Goal: Task Accomplishment & Management: Manage account settings

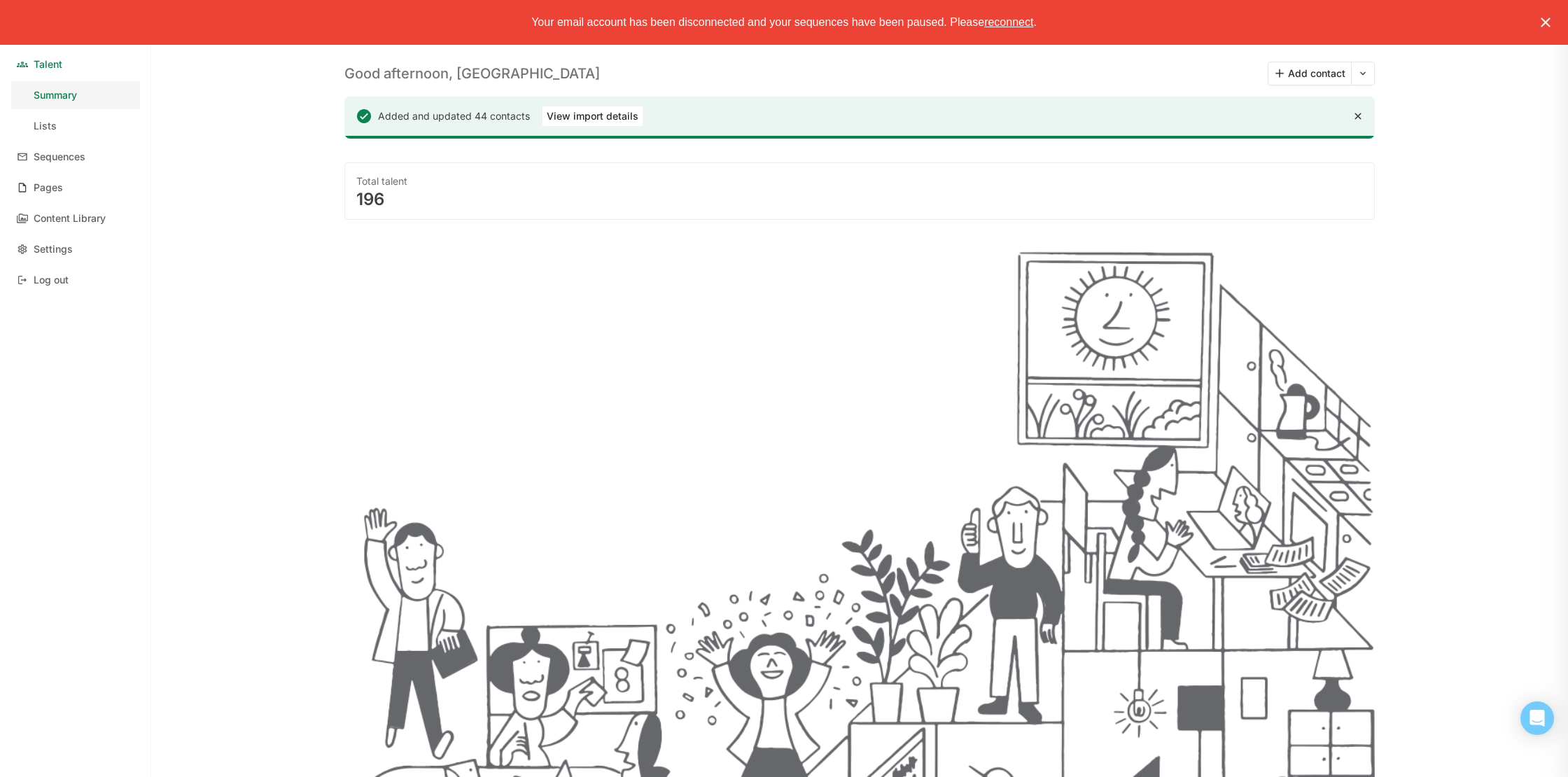
click at [73, 191] on link "Pages" at bounding box center [76, 187] width 129 height 28
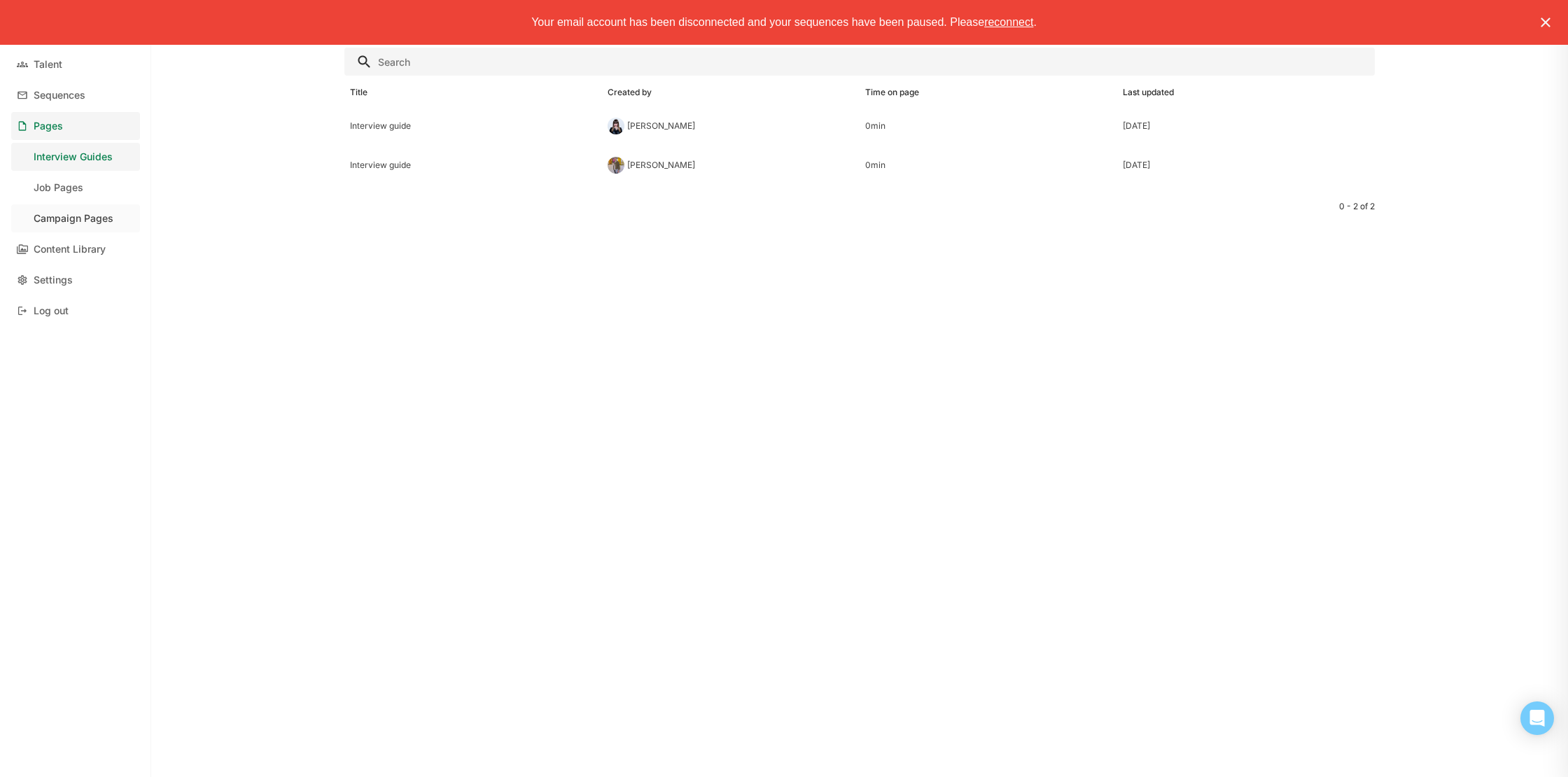
click at [69, 223] on div "Campaign Pages" at bounding box center [74, 219] width 80 height 12
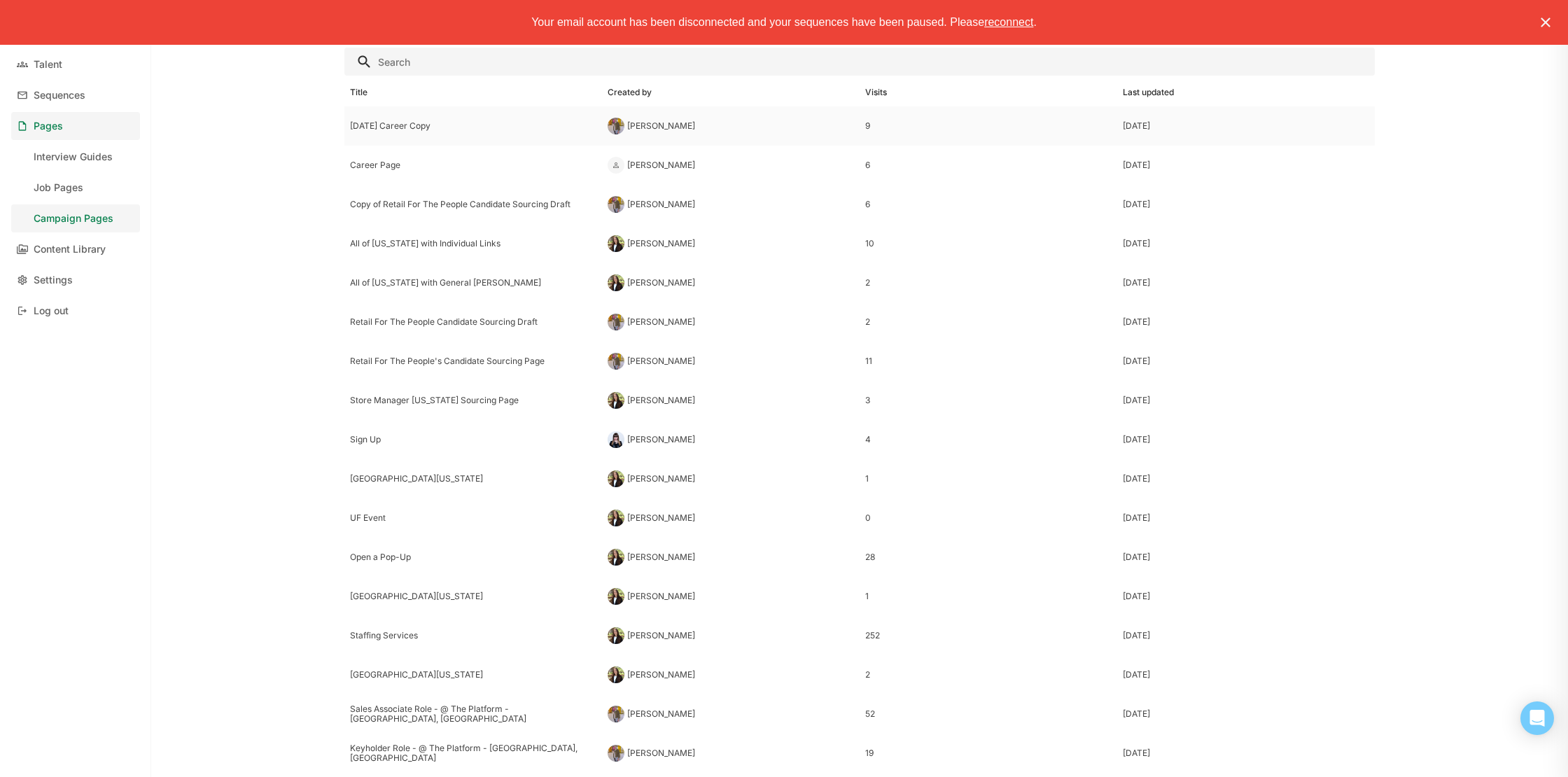
click at [421, 130] on div "[DATE] Career Copy" at bounding box center [473, 126] width 247 height 10
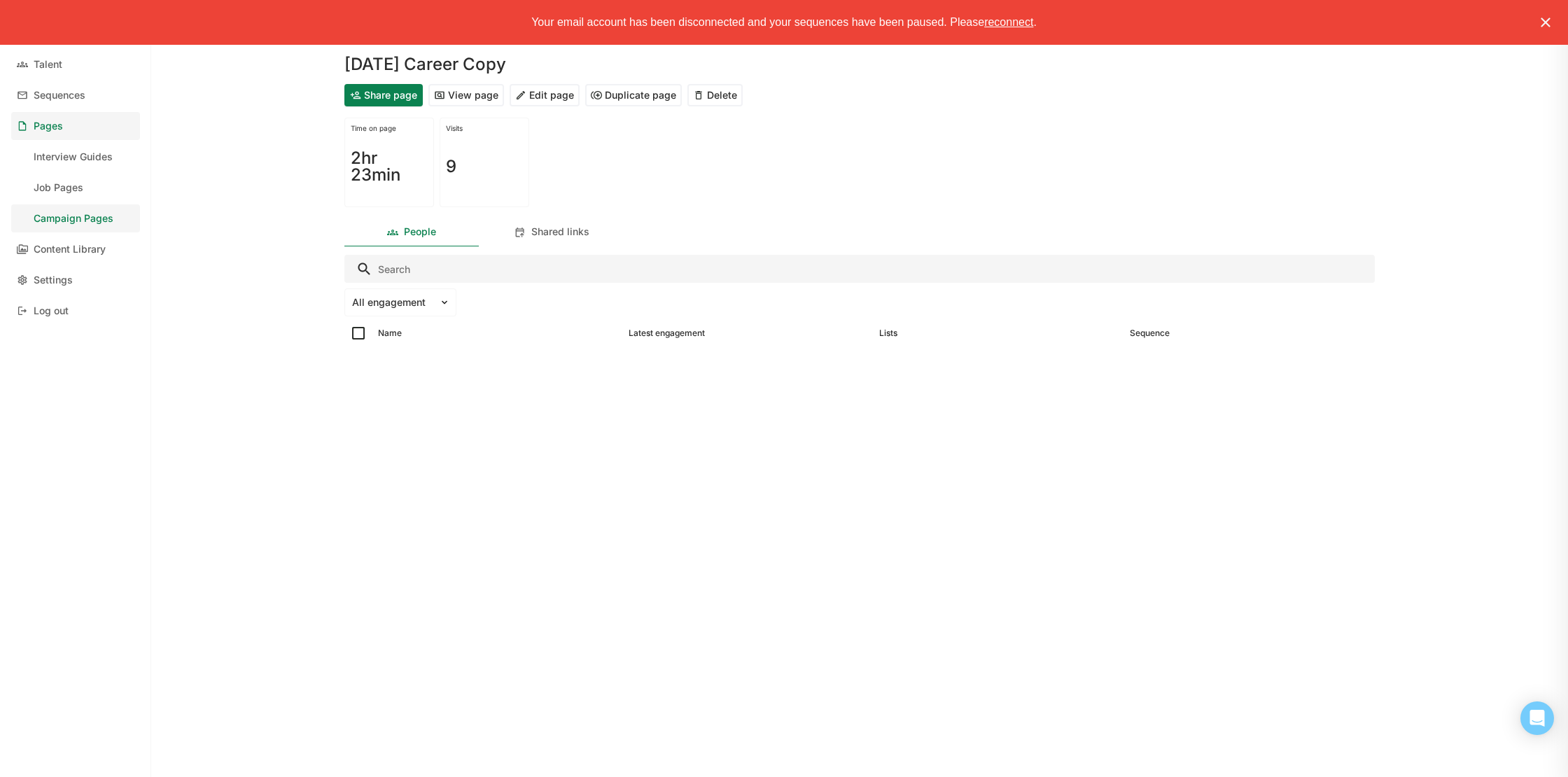
click at [473, 99] on button "View page" at bounding box center [466, 94] width 76 height 22
click at [388, 99] on button "Share page" at bounding box center [384, 94] width 79 height 22
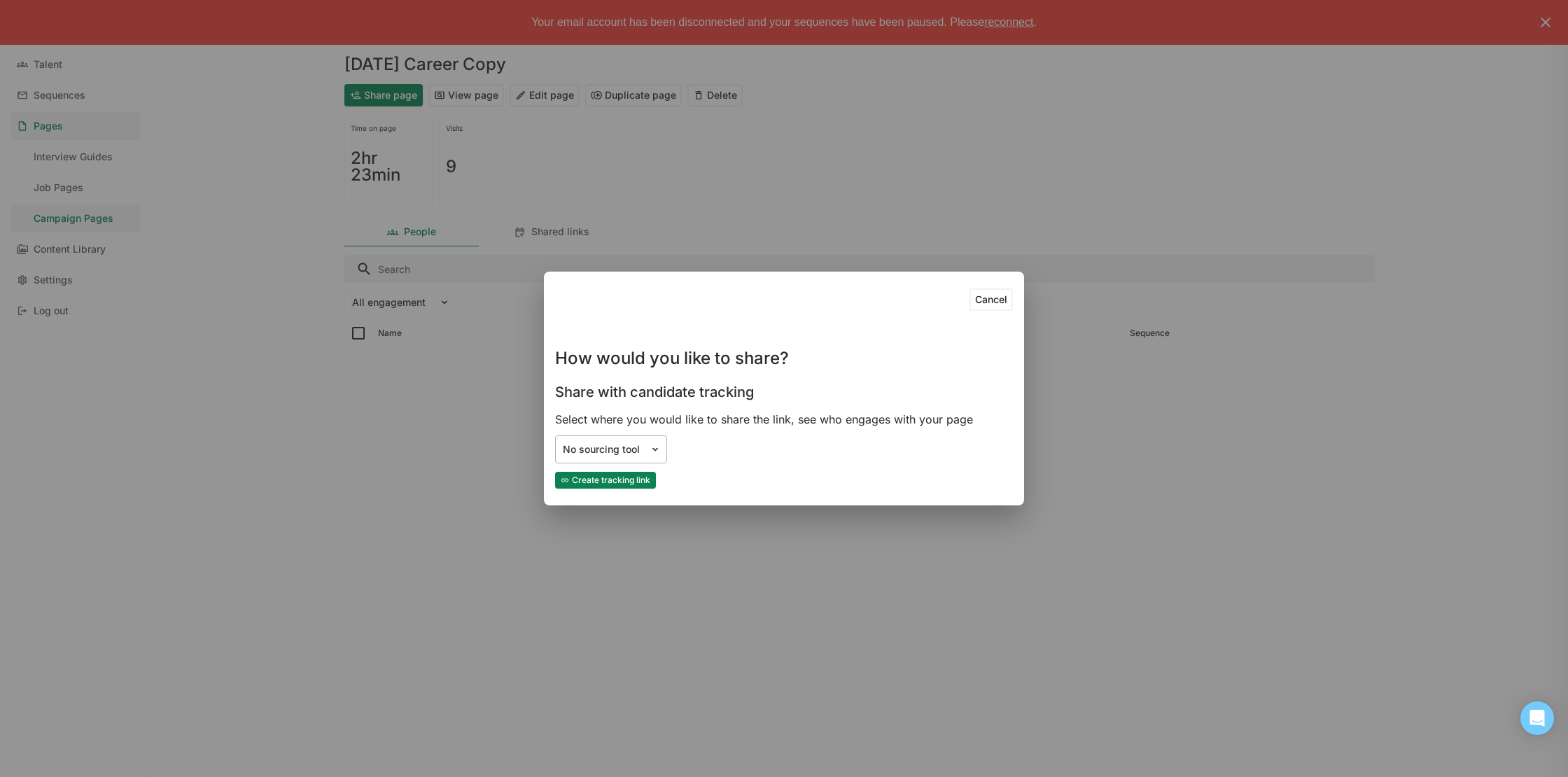
click at [630, 457] on div "No sourcing tool" at bounding box center [611, 449] width 112 height 28
click at [800, 443] on div "No sourcing tool" at bounding box center [784, 449] width 457 height 28
click at [663, 449] on div at bounding box center [657, 450] width 17 height 12
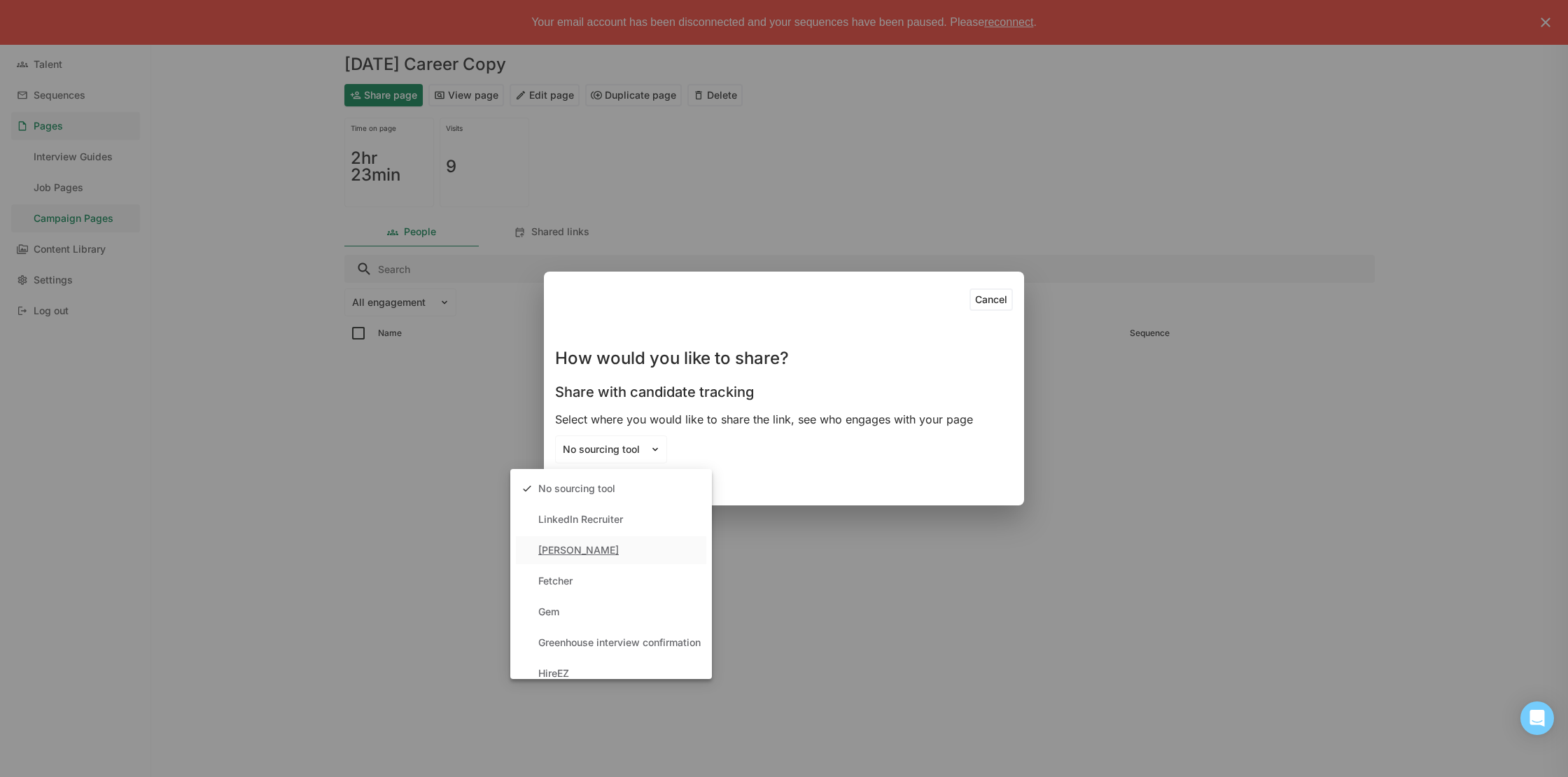
click at [830, 460] on div "[PERSON_NAME], 3 of 11. 11 results available. Use Up and Down to choose options…" at bounding box center [784, 449] width 457 height 28
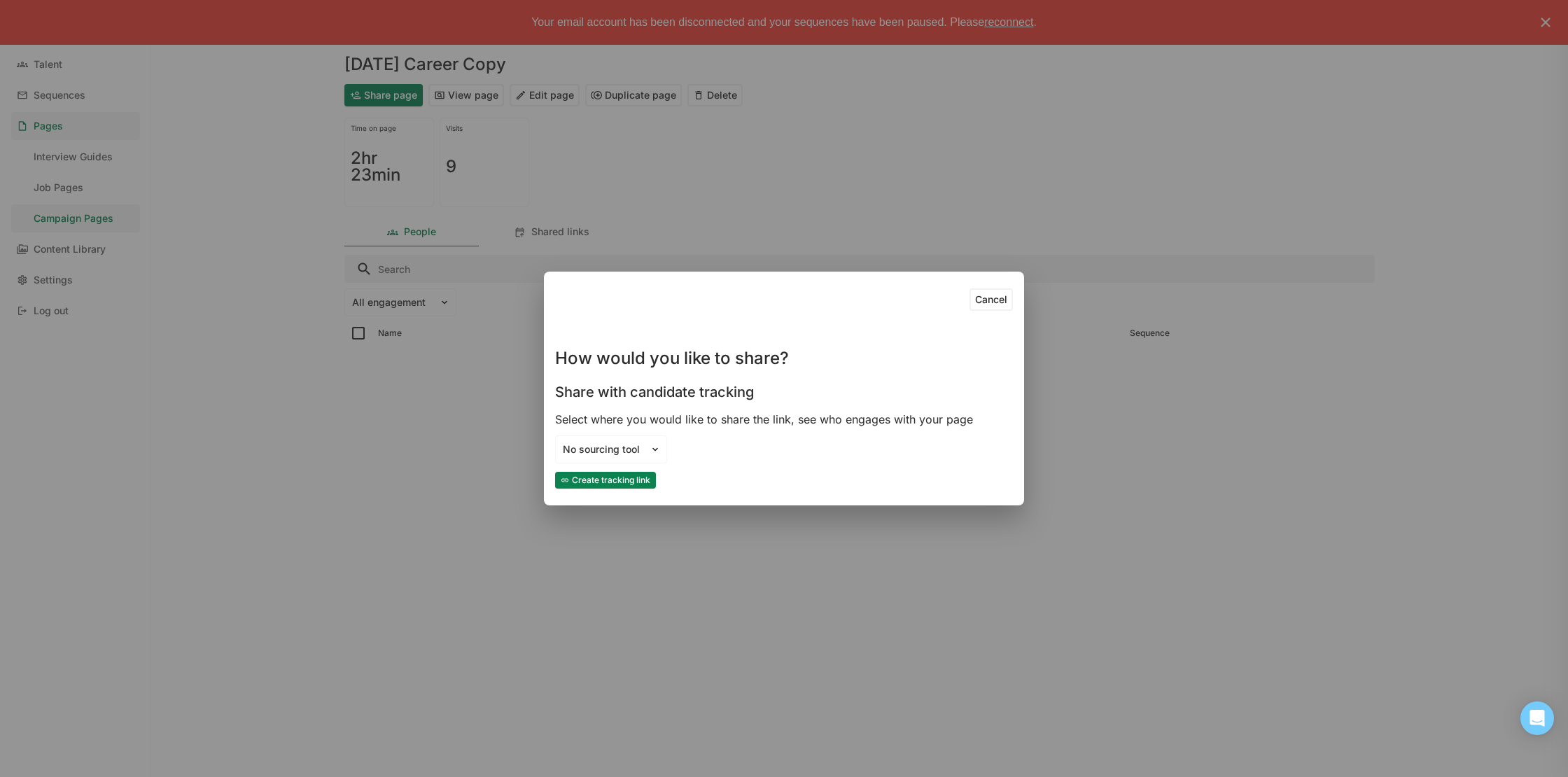
click at [626, 483] on button "Create tracking link" at bounding box center [606, 480] width 101 height 17
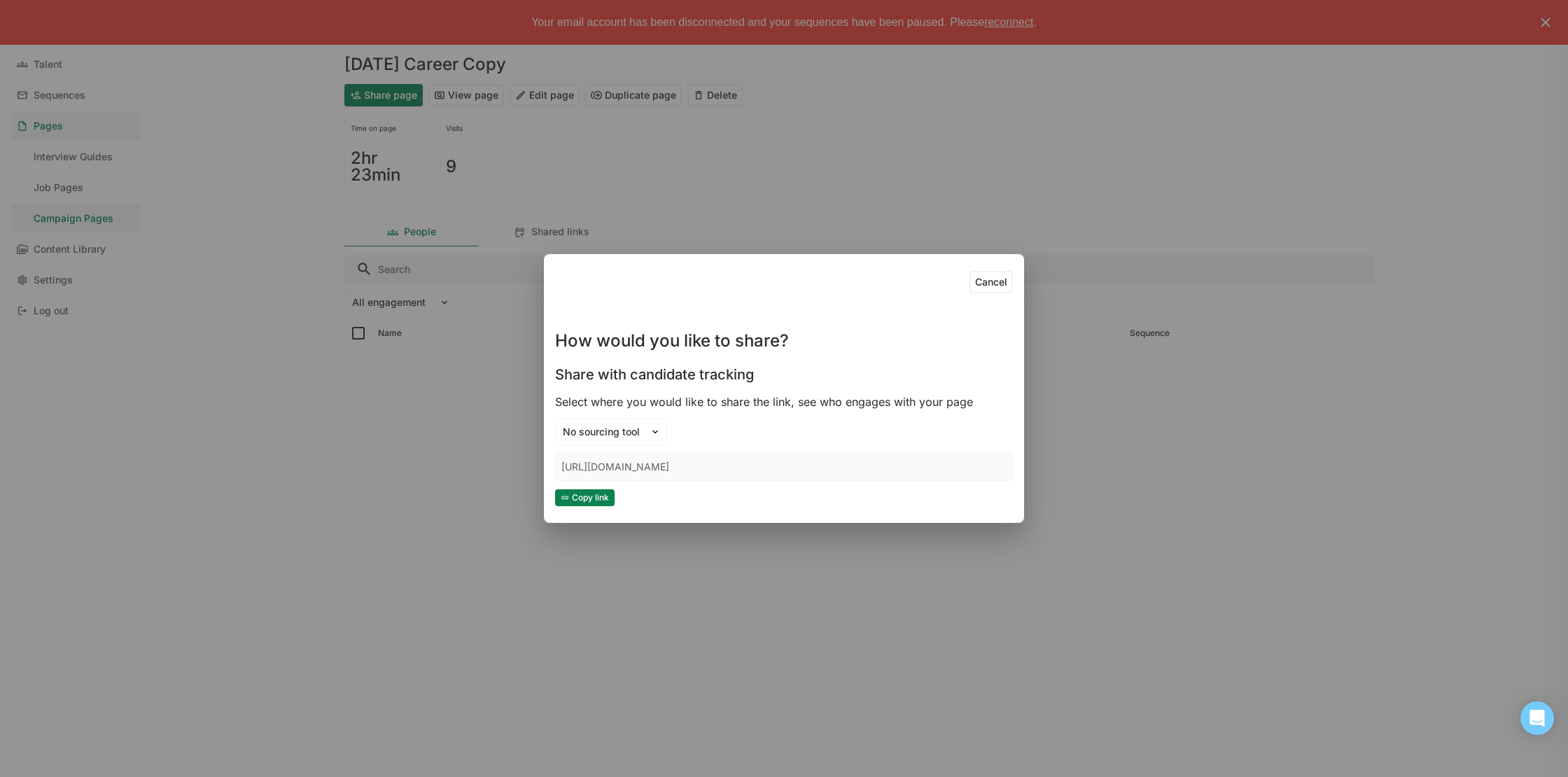
click at [993, 282] on button "Cancel" at bounding box center [990, 282] width 44 height 22
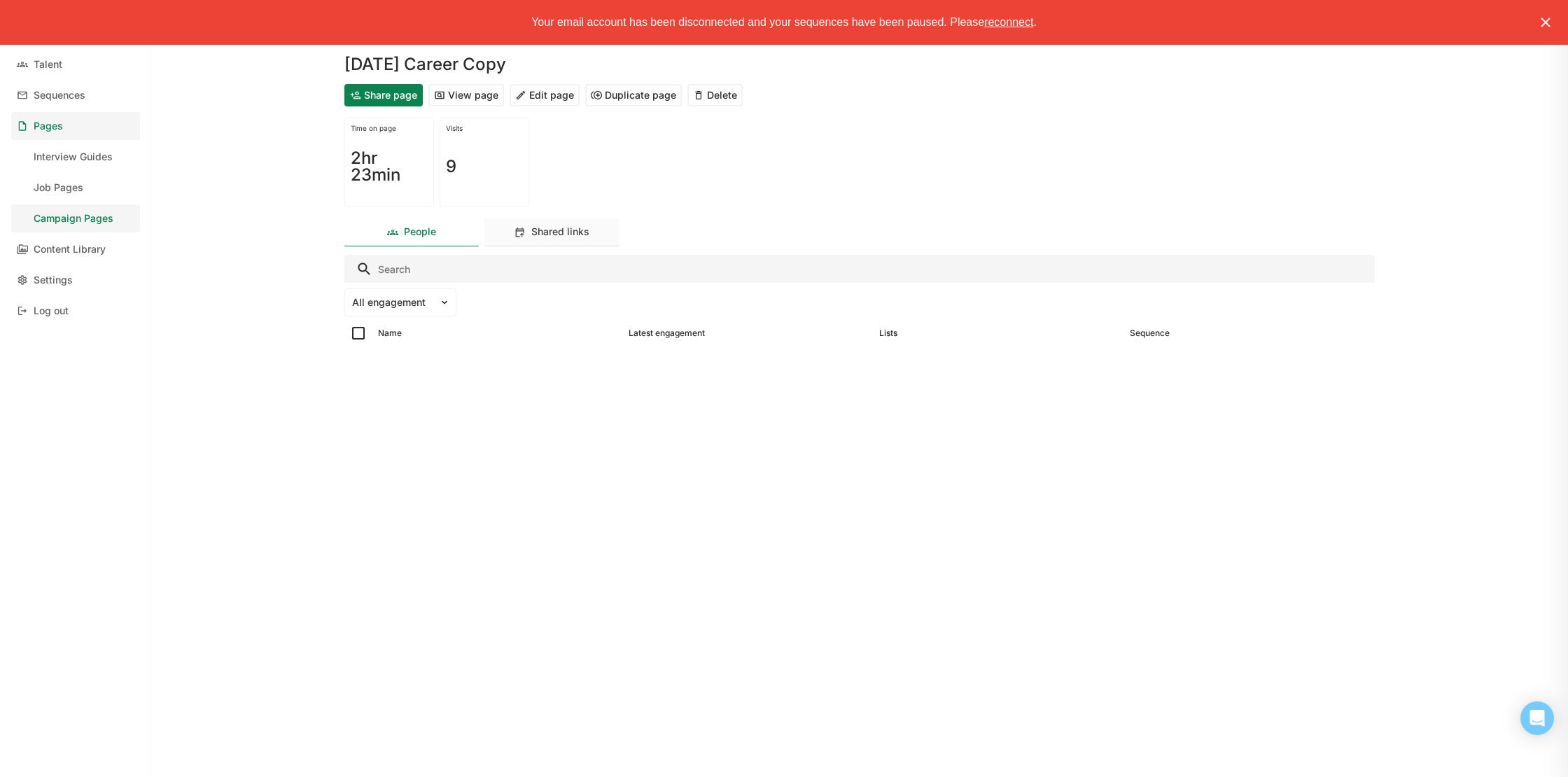
click at [565, 237] on div "Shared links" at bounding box center [560, 232] width 58 height 12
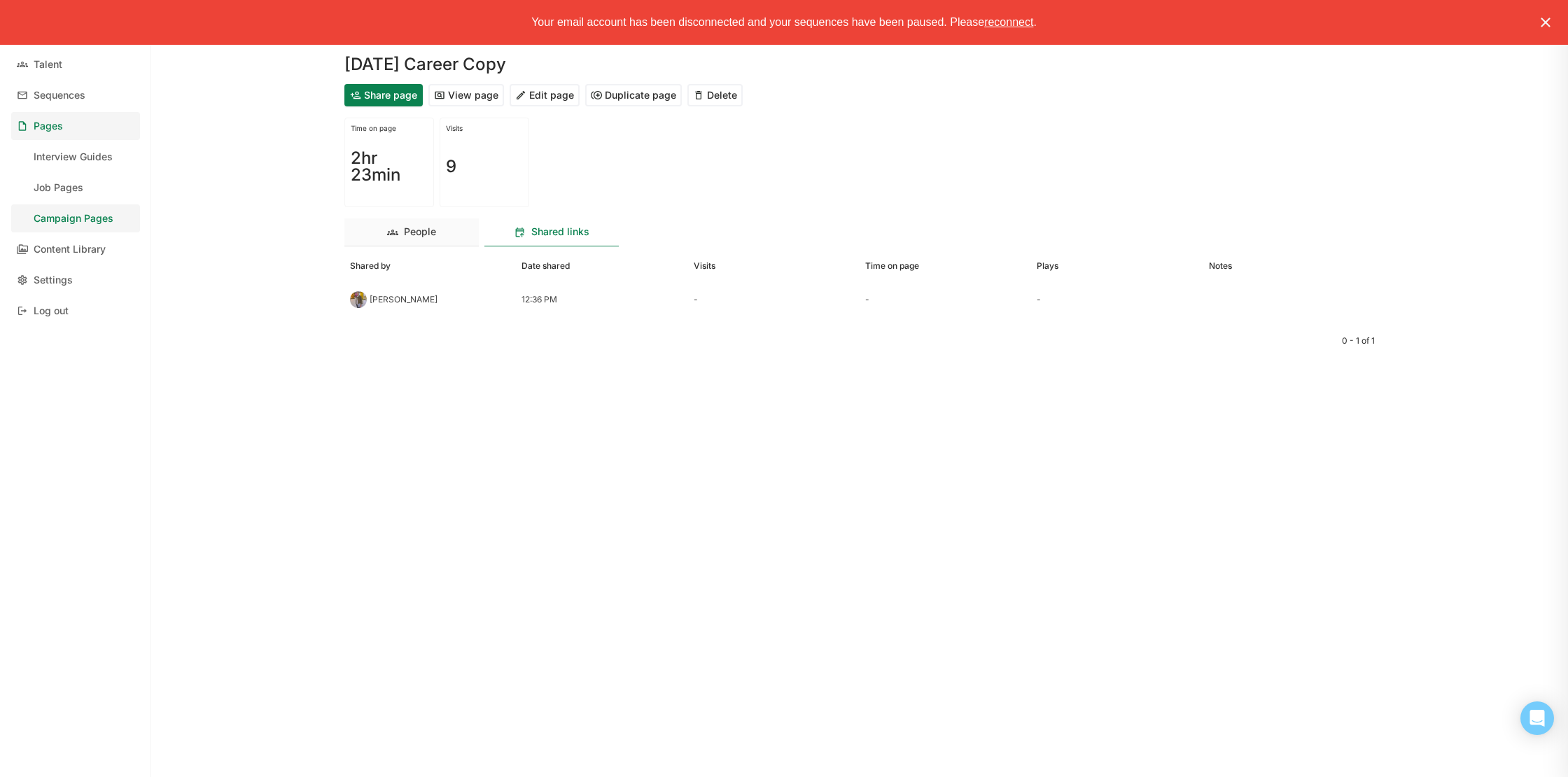
click at [442, 238] on div "People" at bounding box center [412, 232] width 134 height 28
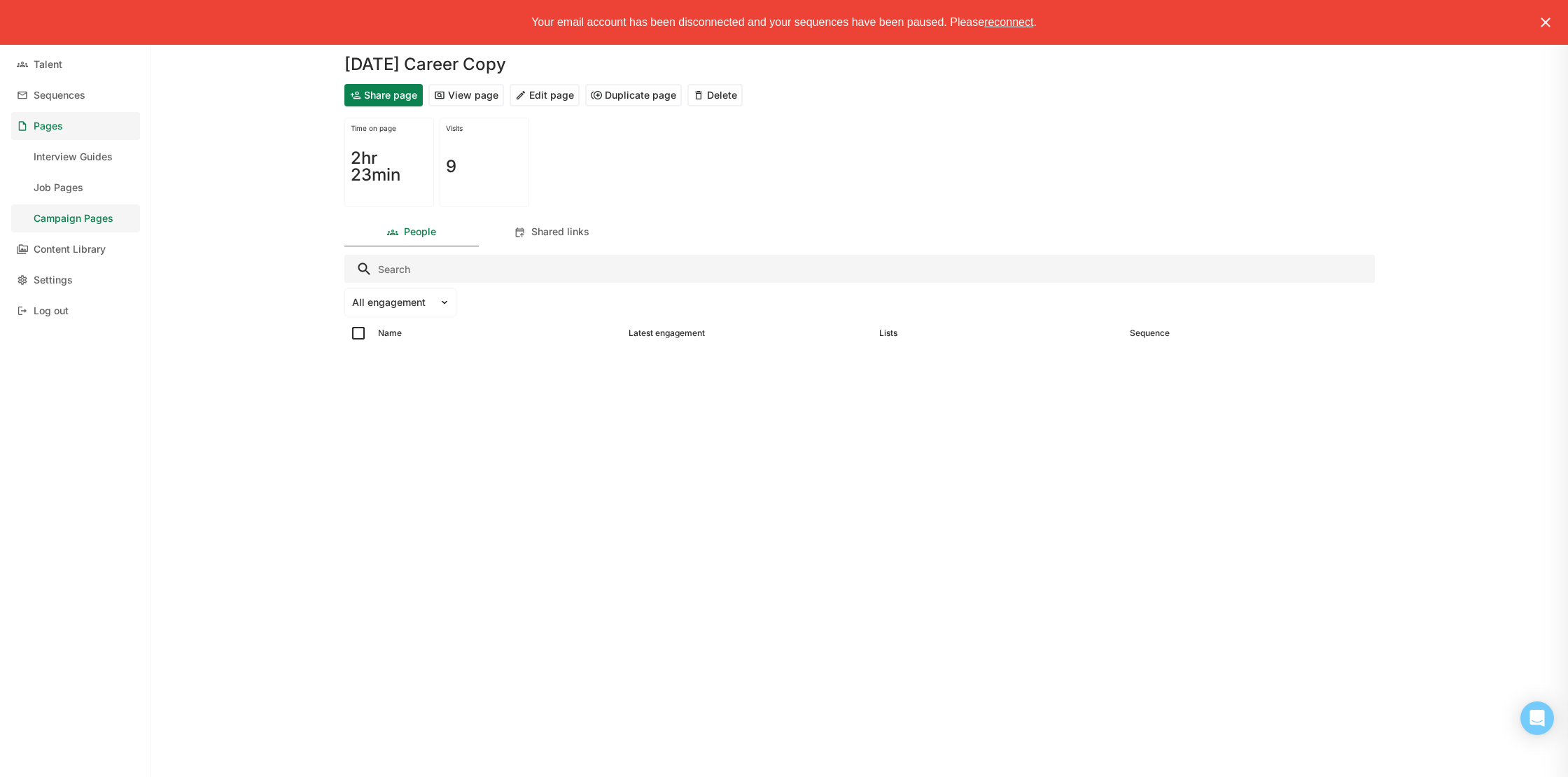
click at [483, 96] on button "View page" at bounding box center [466, 94] width 76 height 22
click at [63, 223] on div "Campaign Pages" at bounding box center [74, 219] width 80 height 12
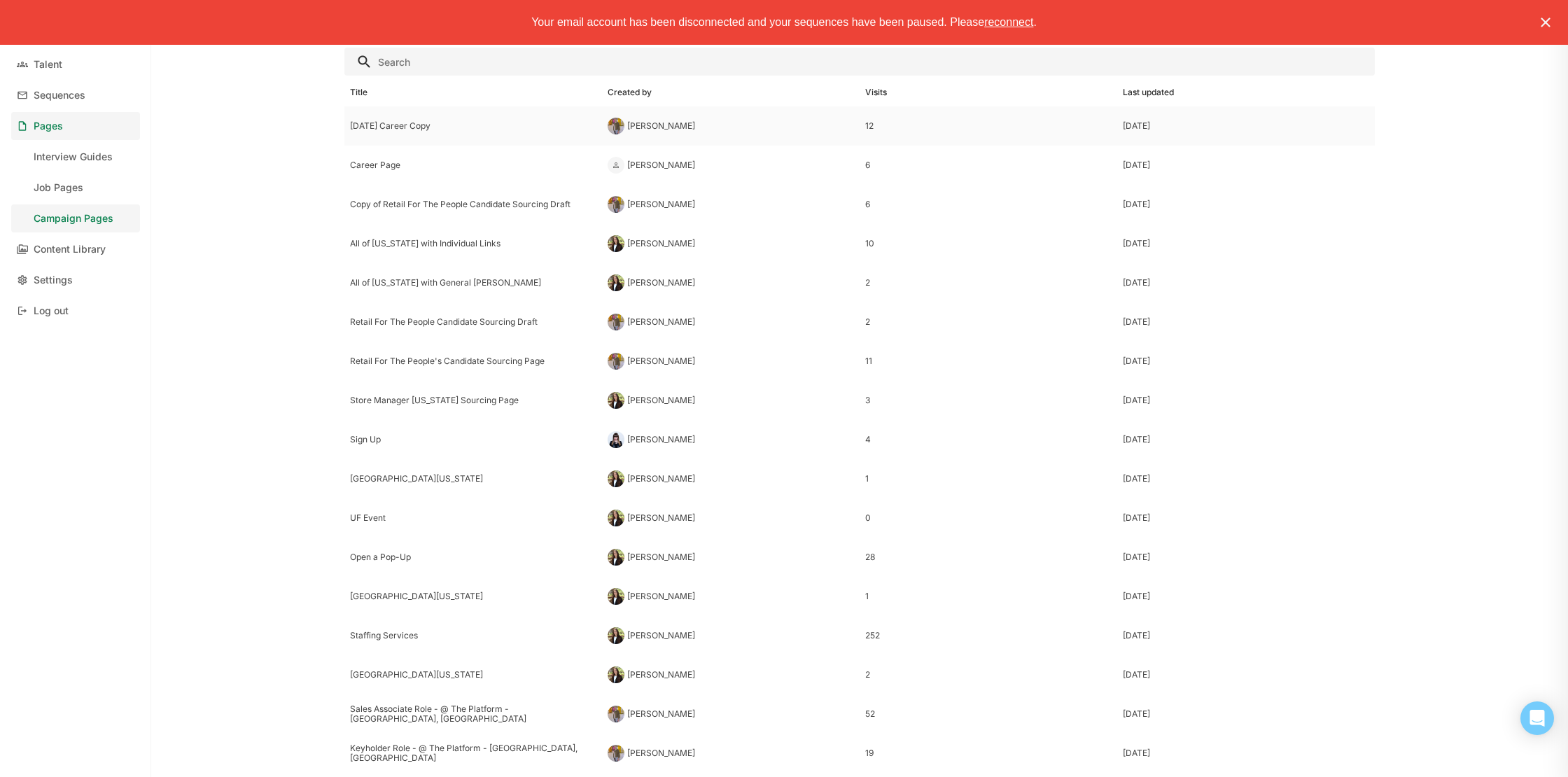
click at [415, 129] on div "[DATE] Career Copy" at bounding box center [473, 126] width 247 height 10
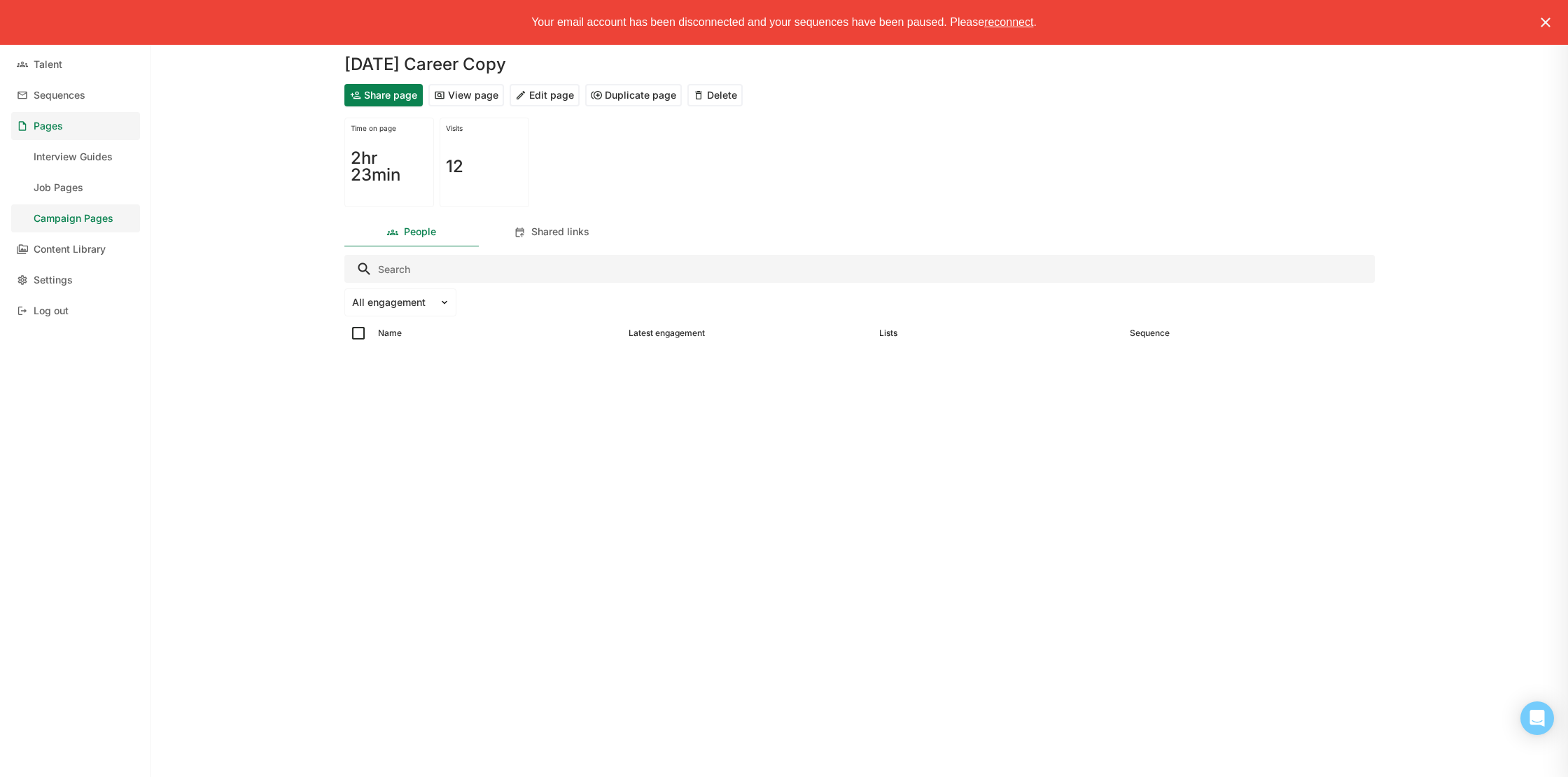
click at [532, 99] on button "Edit page" at bounding box center [545, 94] width 70 height 22
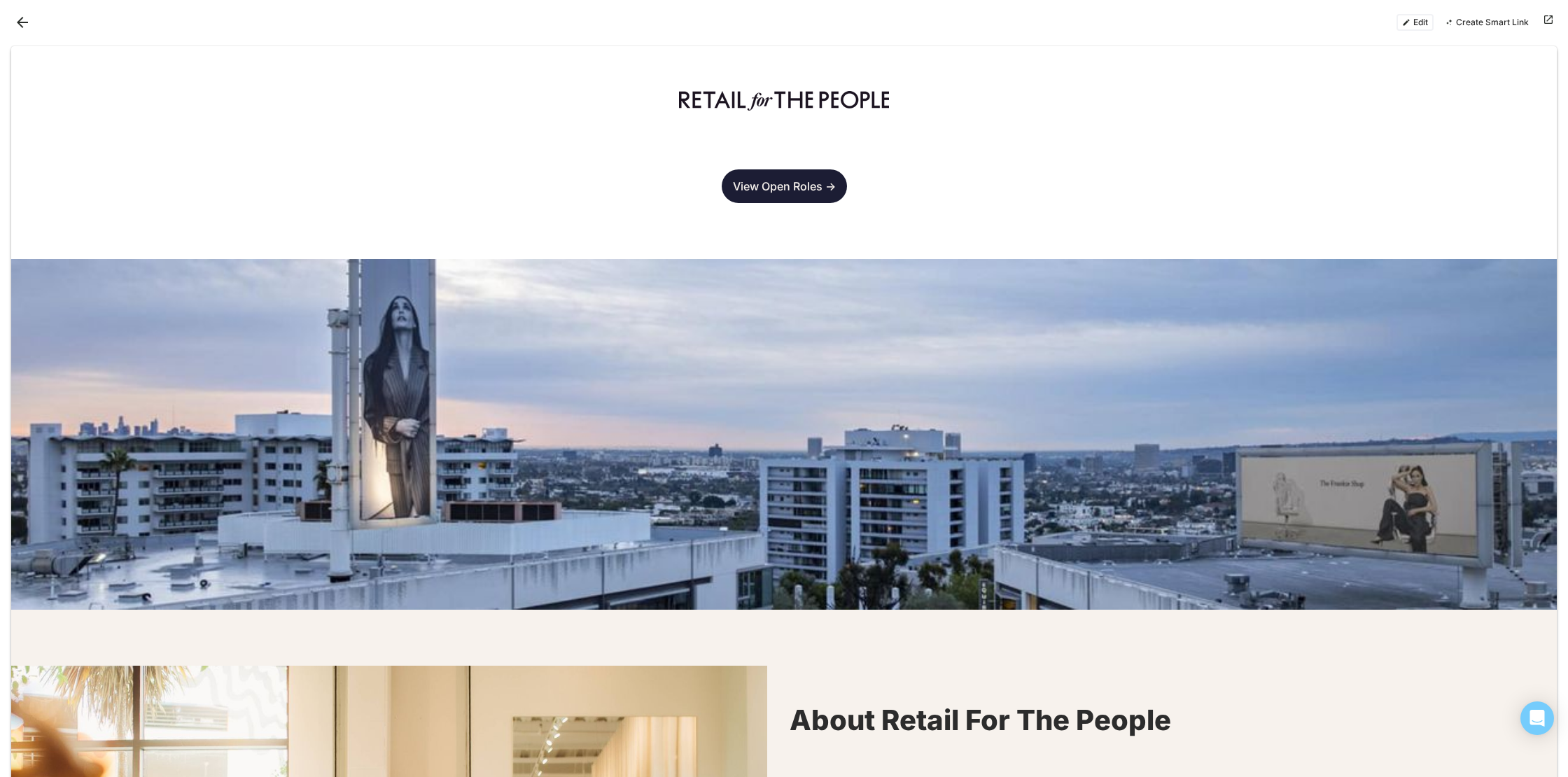
click at [1418, 20] on button "Edit" at bounding box center [1415, 21] width 37 height 17
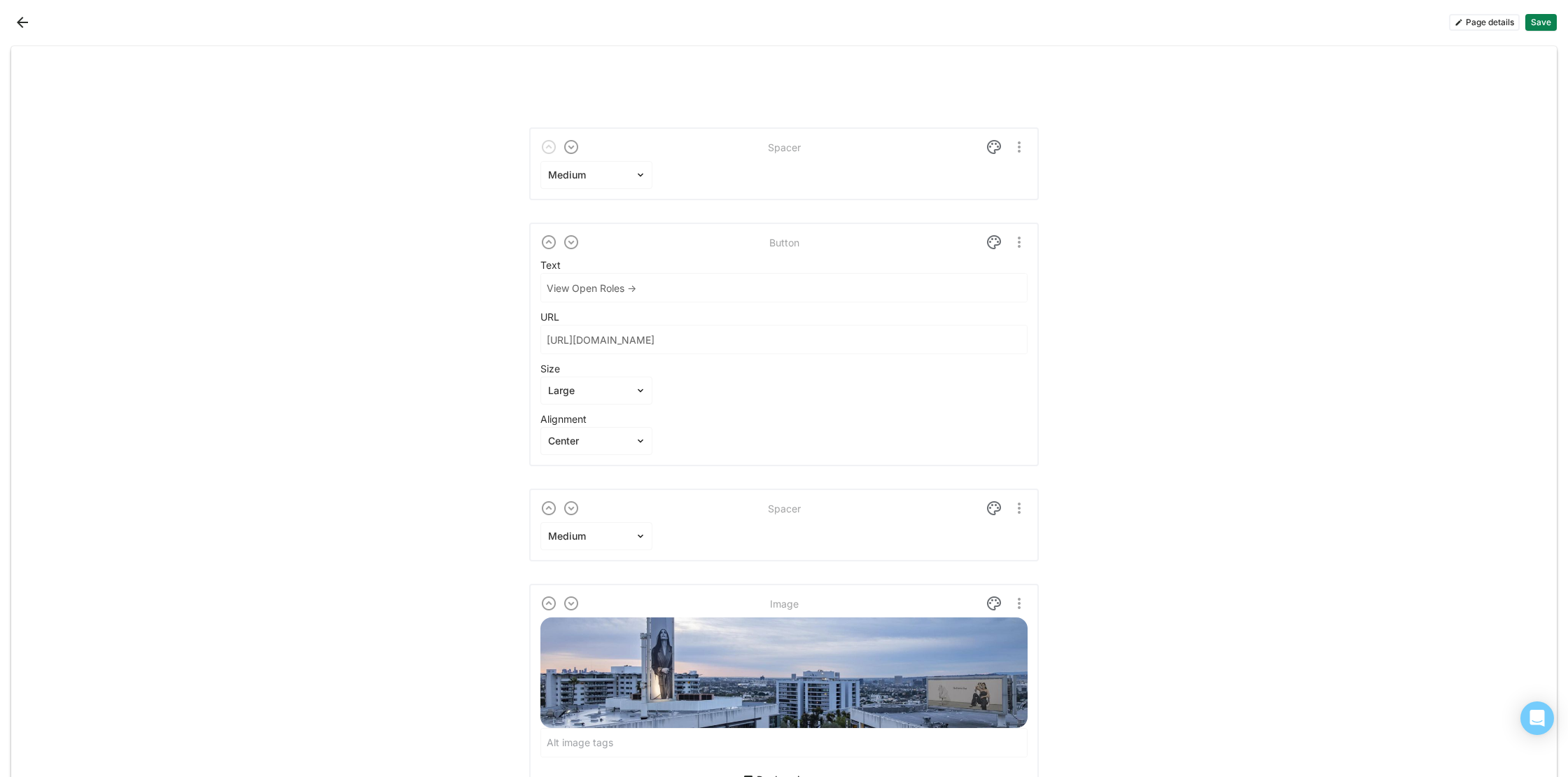
click at [1492, 18] on button "Page details" at bounding box center [1484, 21] width 71 height 17
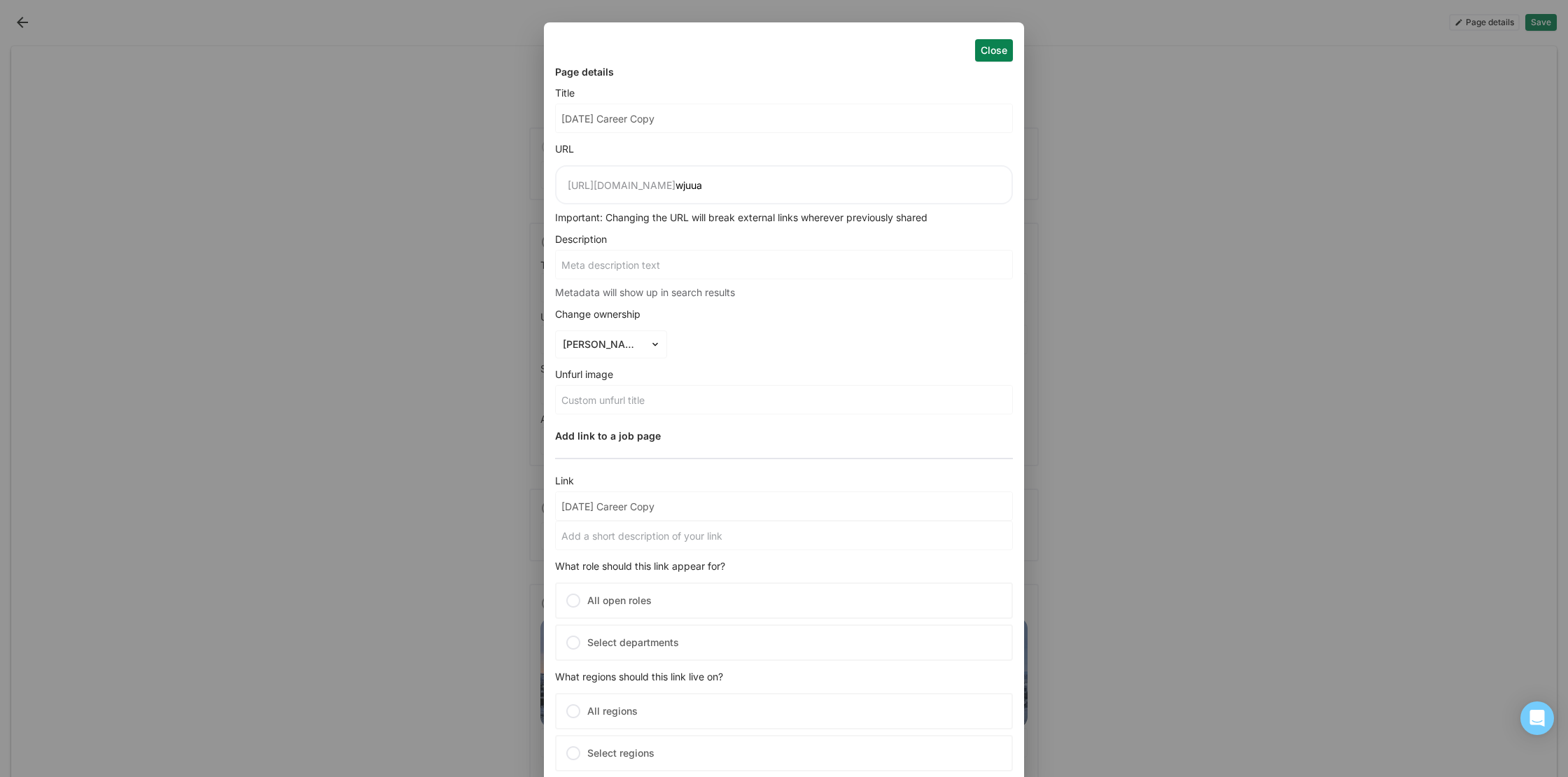
click at [896, 180] on input "wjuua" at bounding box center [838, 186] width 324 height 12
click at [911, 119] on input "[DATE] Career Copy" at bounding box center [784, 118] width 456 height 28
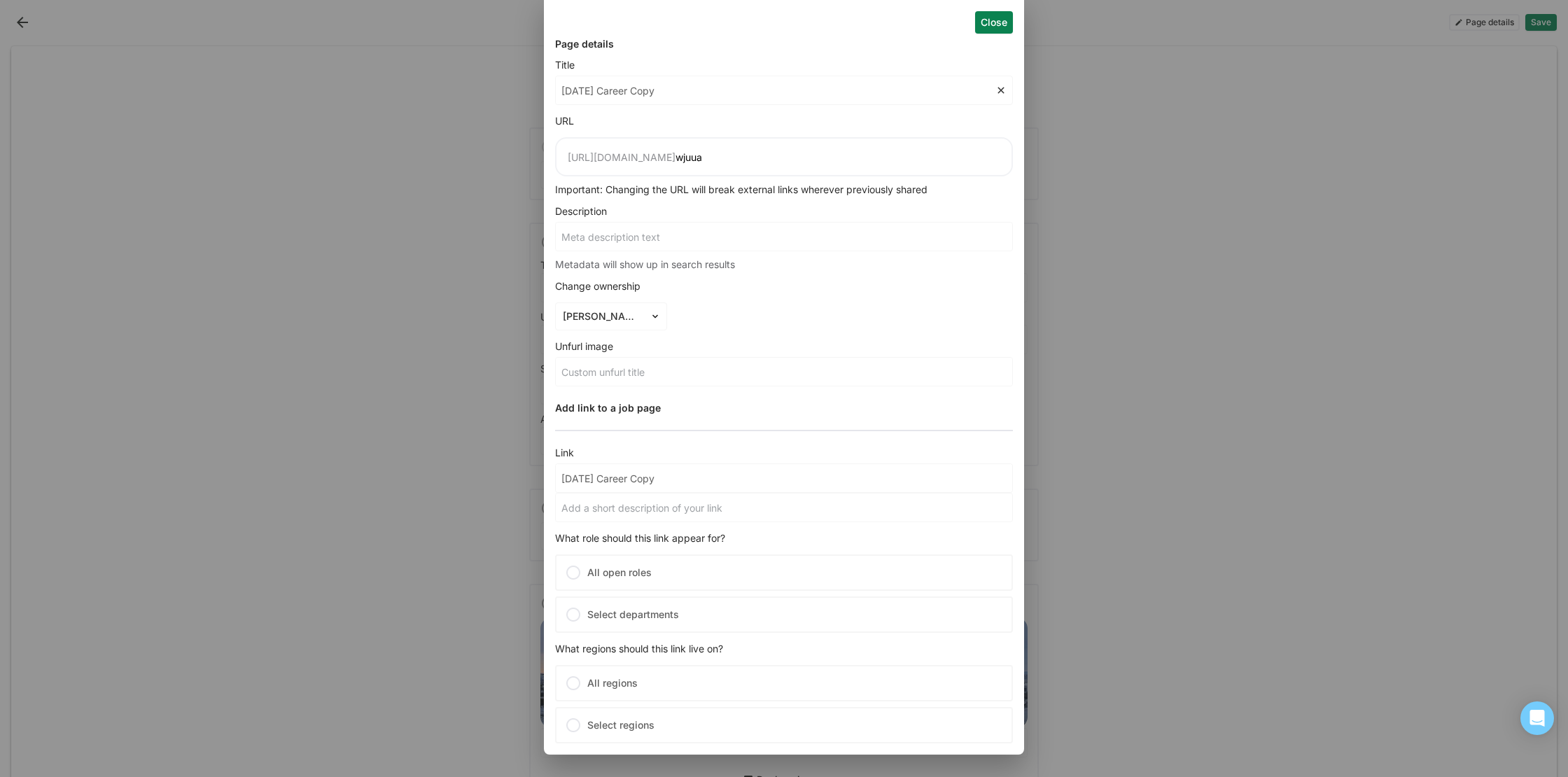
click at [697, 370] on input at bounding box center [784, 371] width 456 height 28
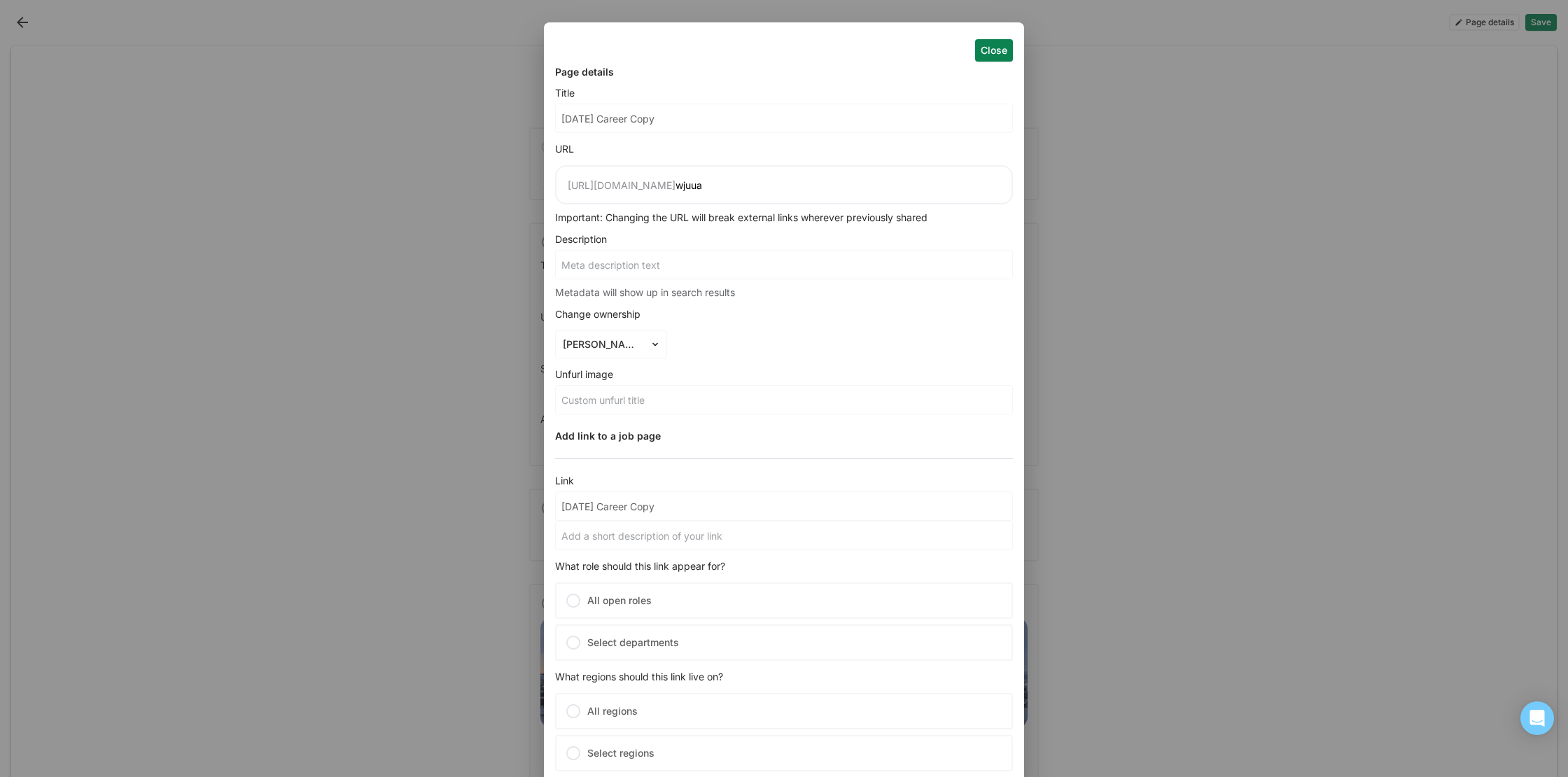
click at [678, 119] on input "[DATE] Career Copy" at bounding box center [784, 118] width 456 height 28
click at [678, 119] on input "[DATE] Career Copy" at bounding box center [775, 118] width 440 height 28
type input "T"
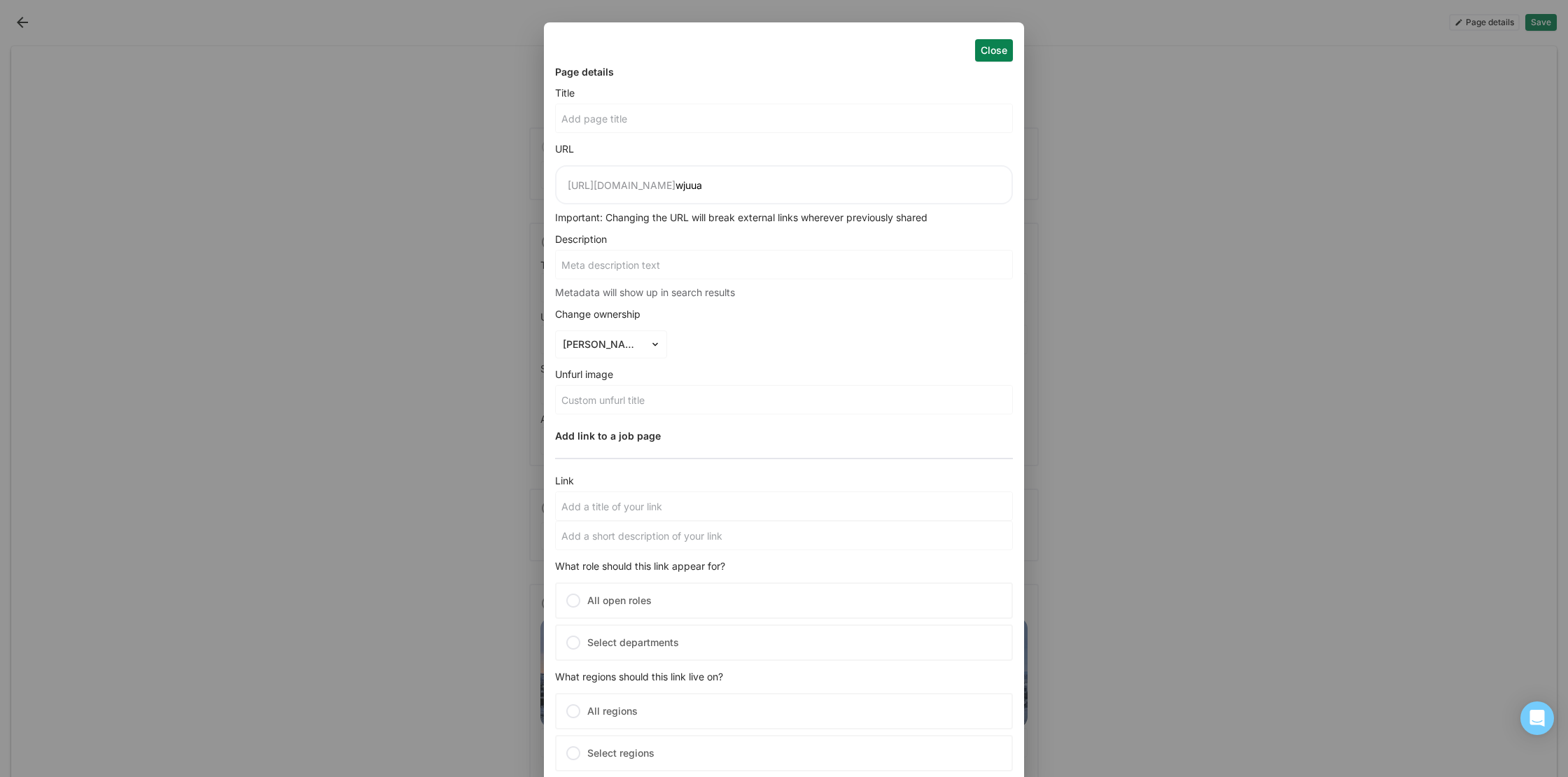
type input "R"
type input "Re"
type input "Ret"
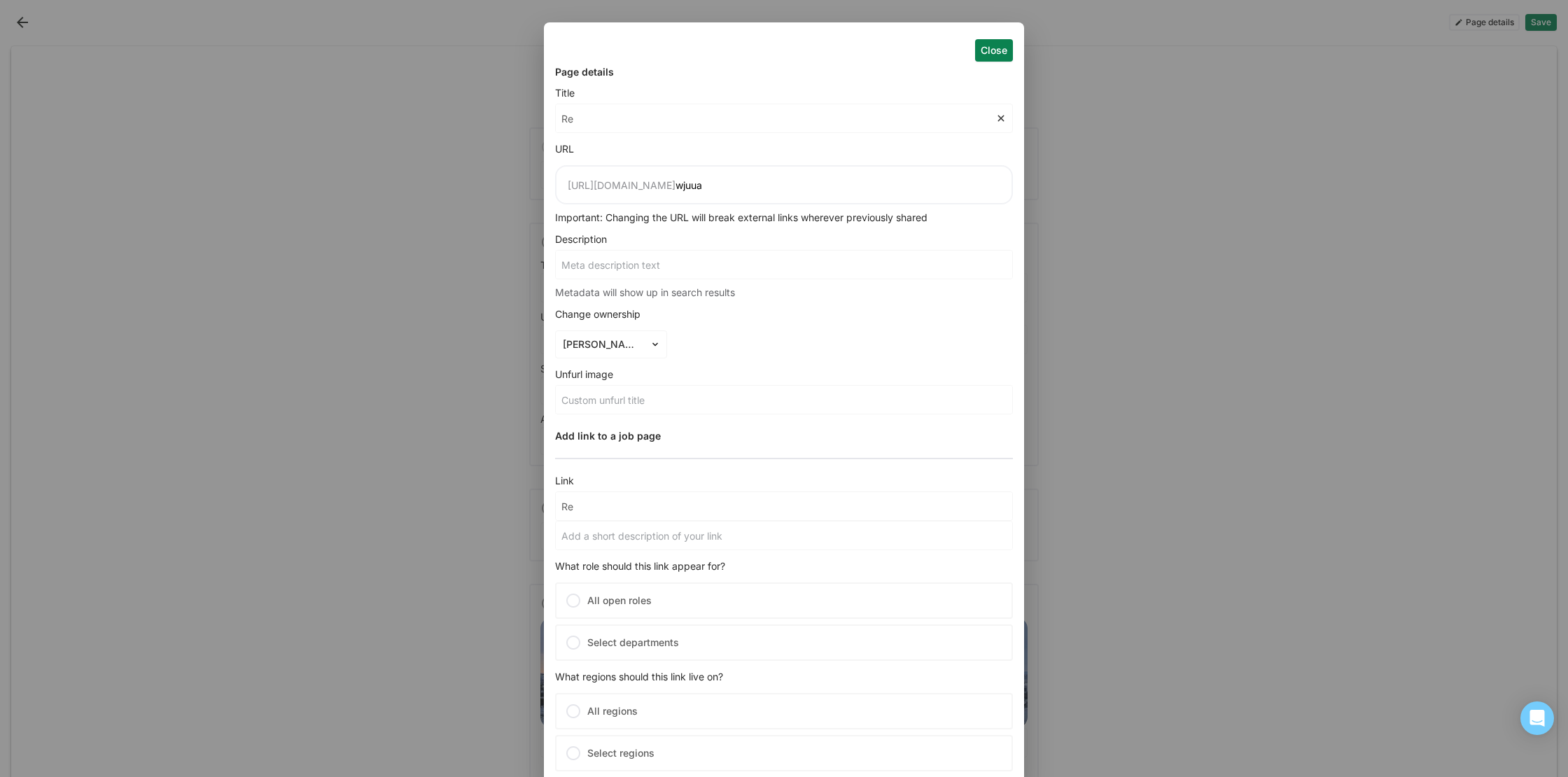
type input "Ret"
type input "[PERSON_NAME]"
type input "Retai"
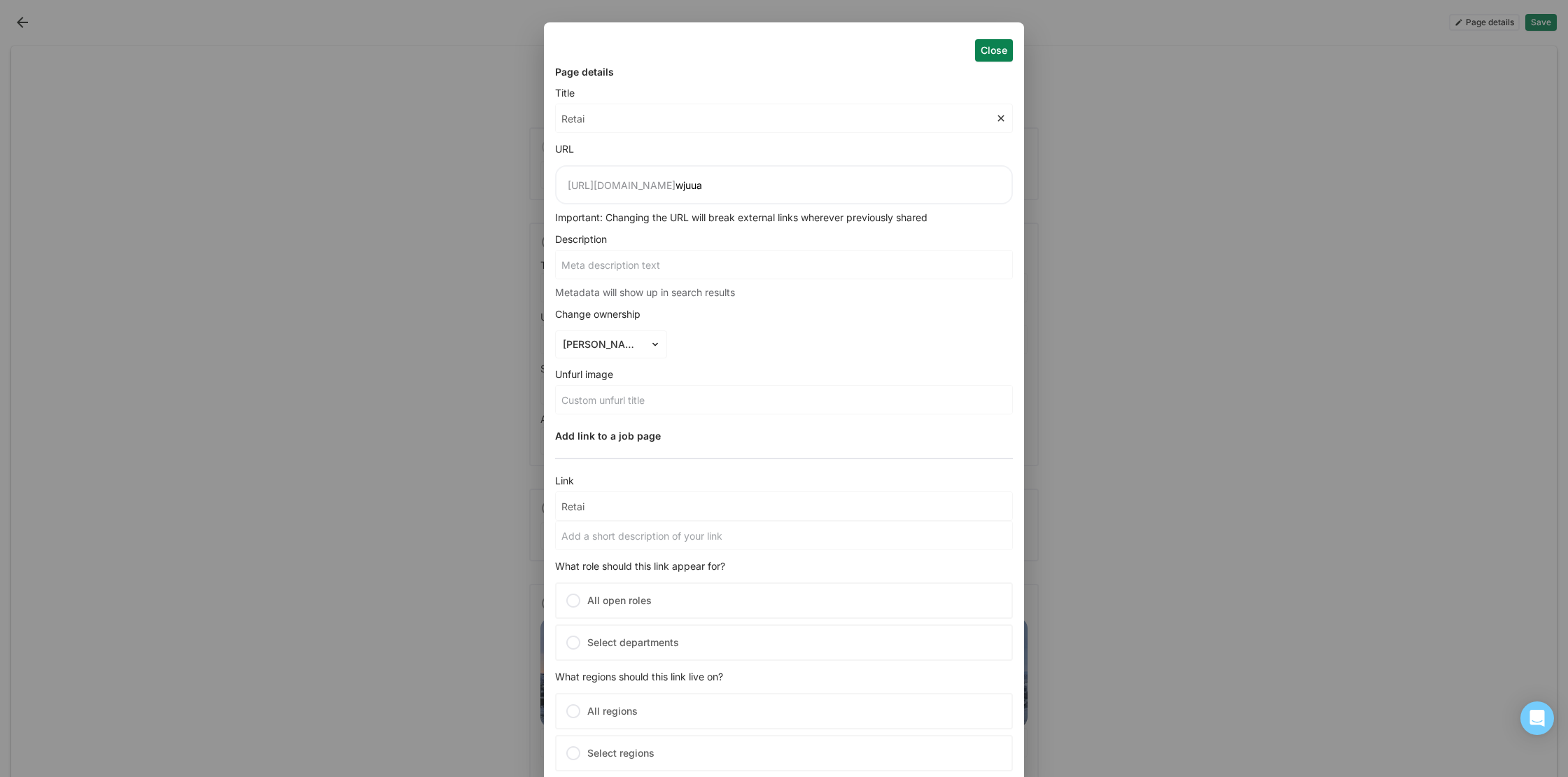
type input "Retail"
type input "Retail F"
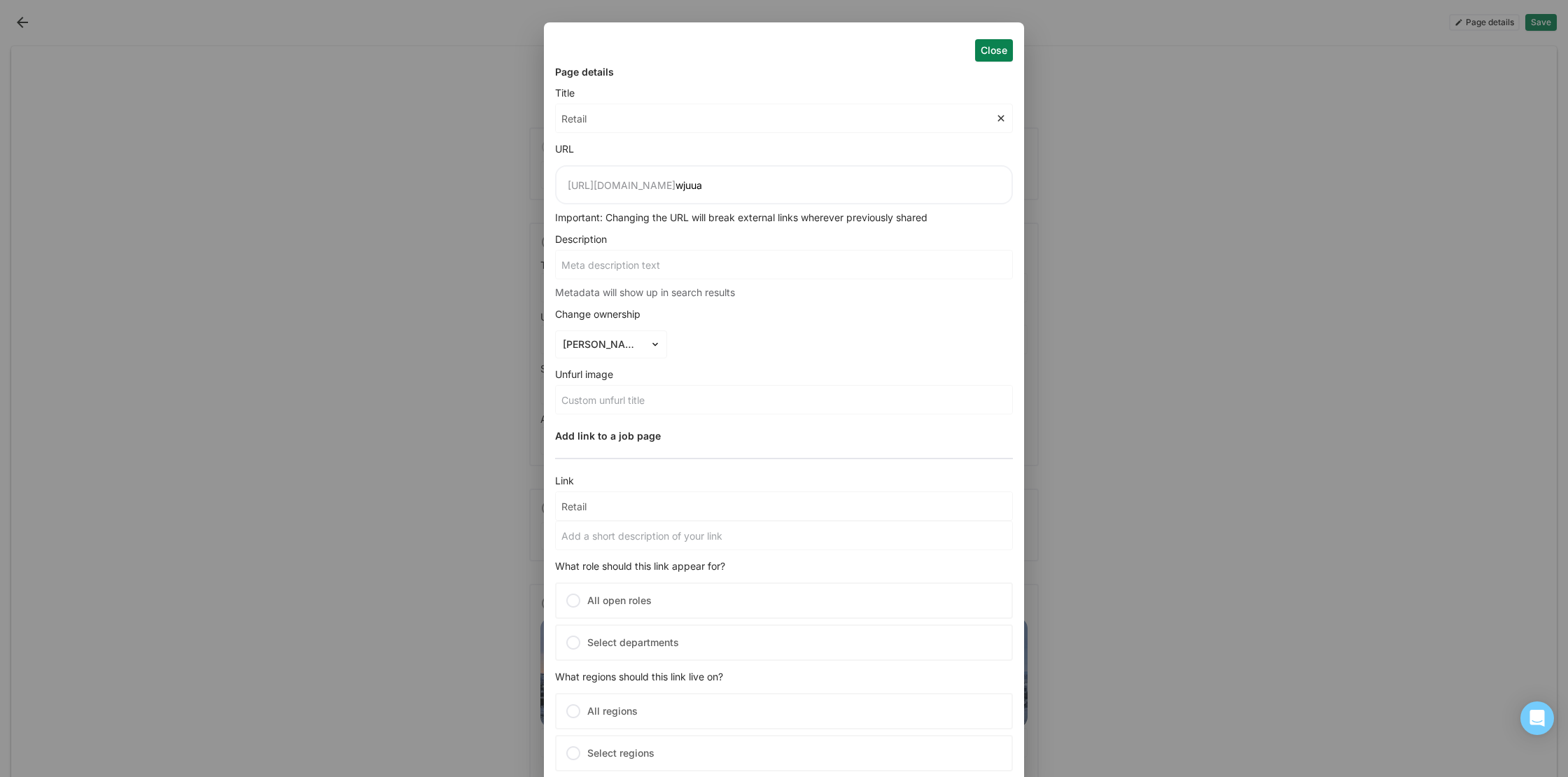
type input "Retail F"
type input "Retail Fo"
type input "Retail For"
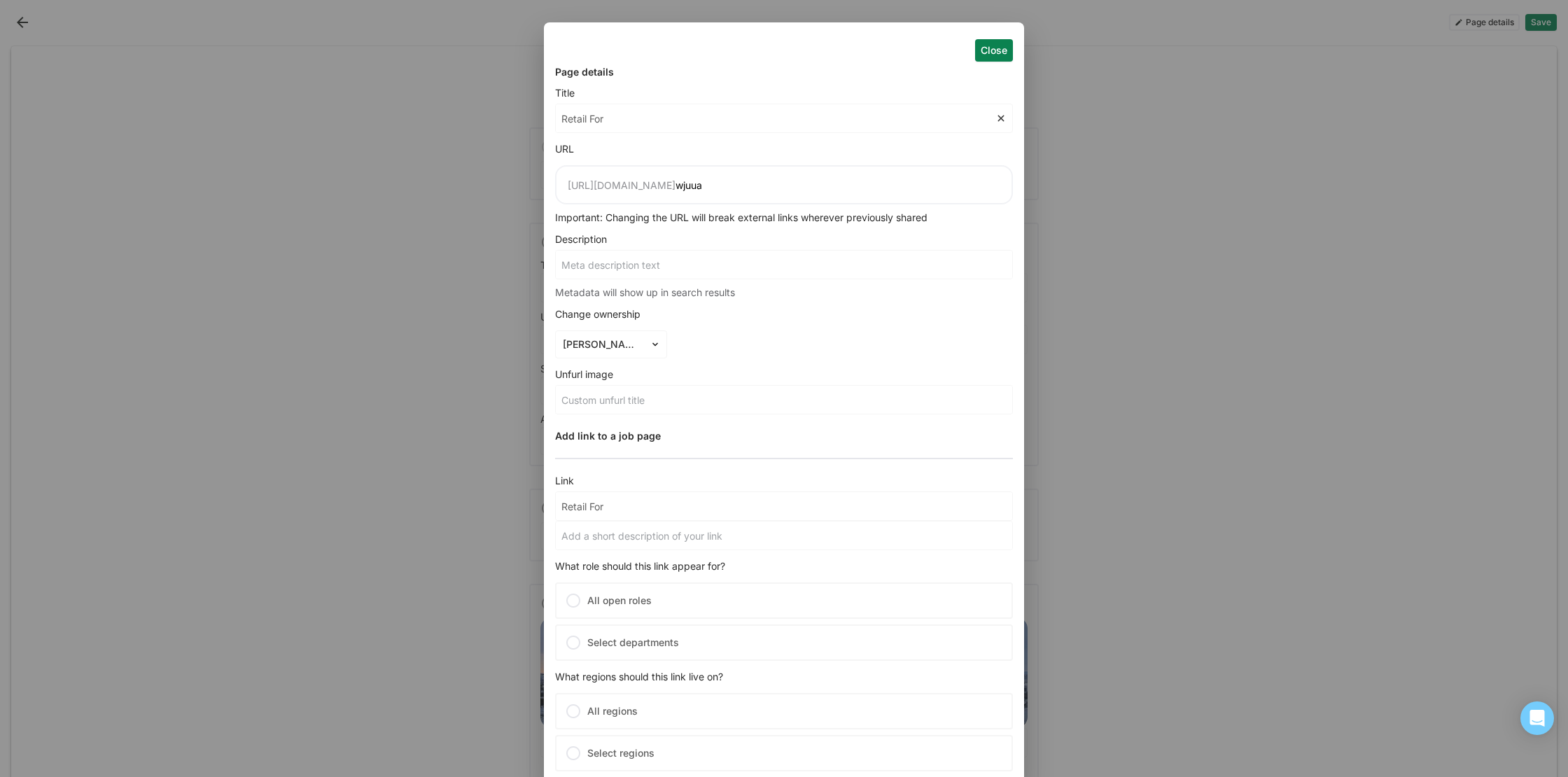
type input "Retail For"
type input "Retail For T"
type input "Retail For Th"
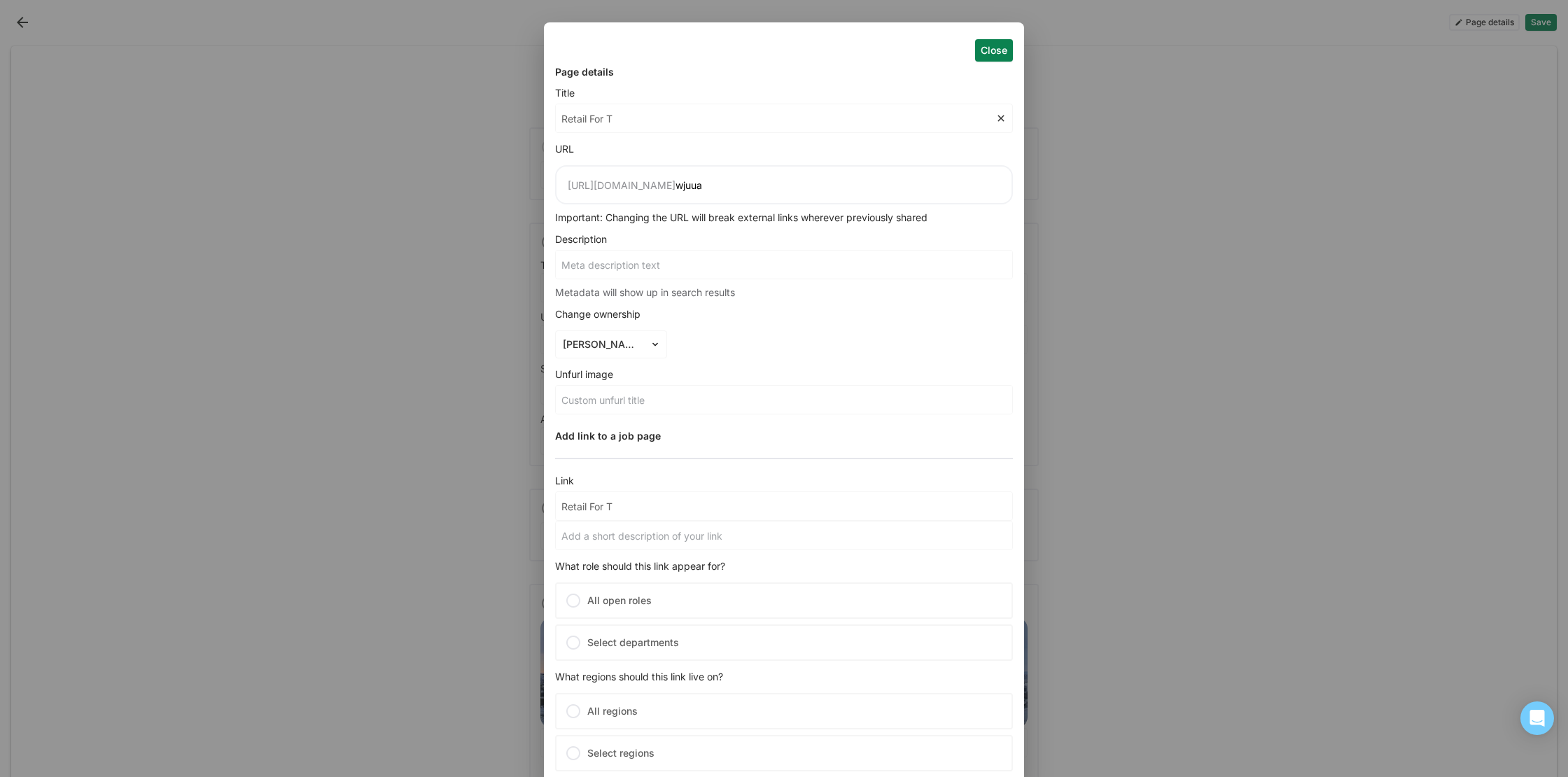
type input "Retail For Th"
type input "Retail For The"
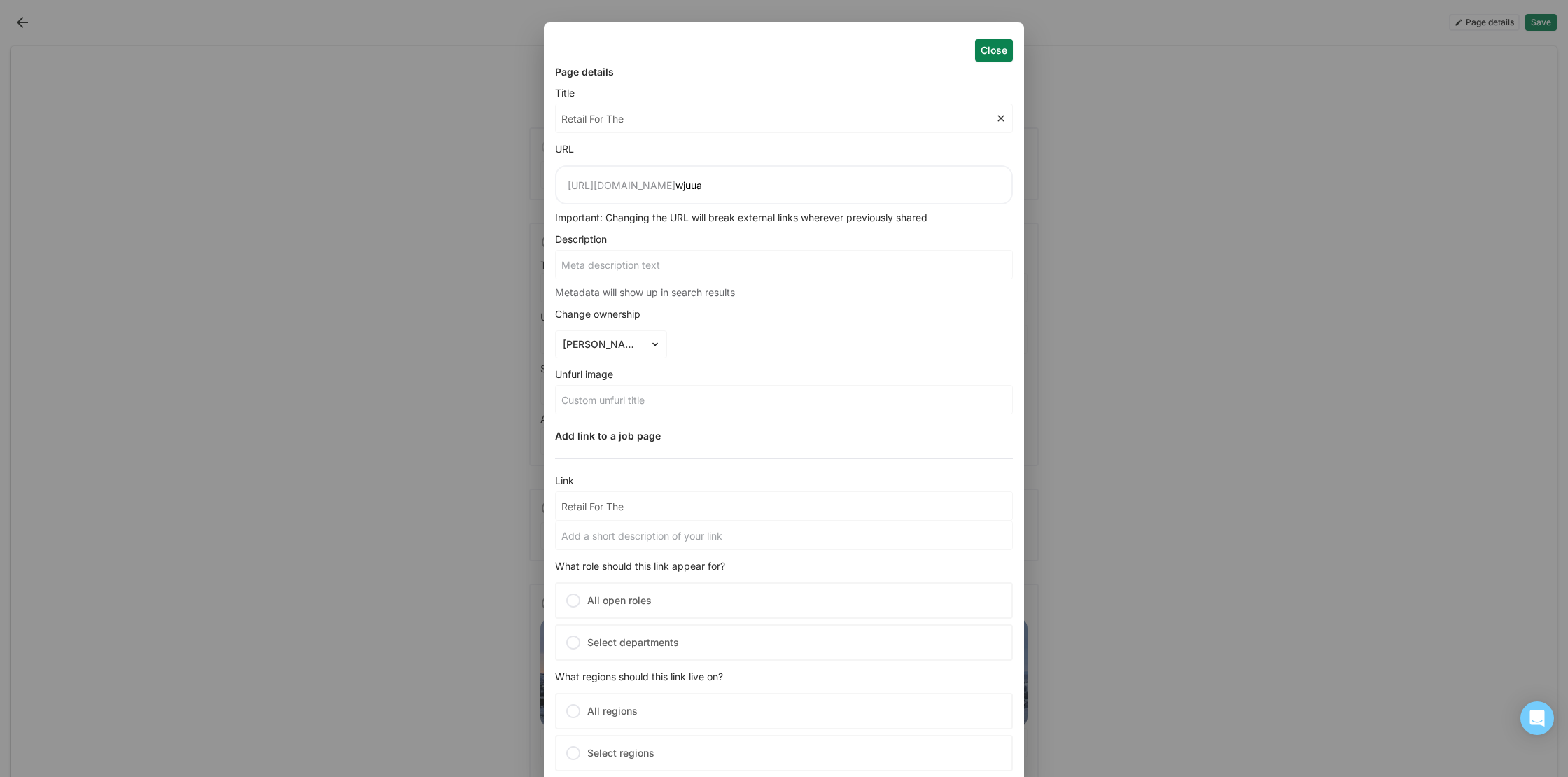
type input "Retail For The P"
type input "Retail For The Pe"
type input "Retail For The Peo"
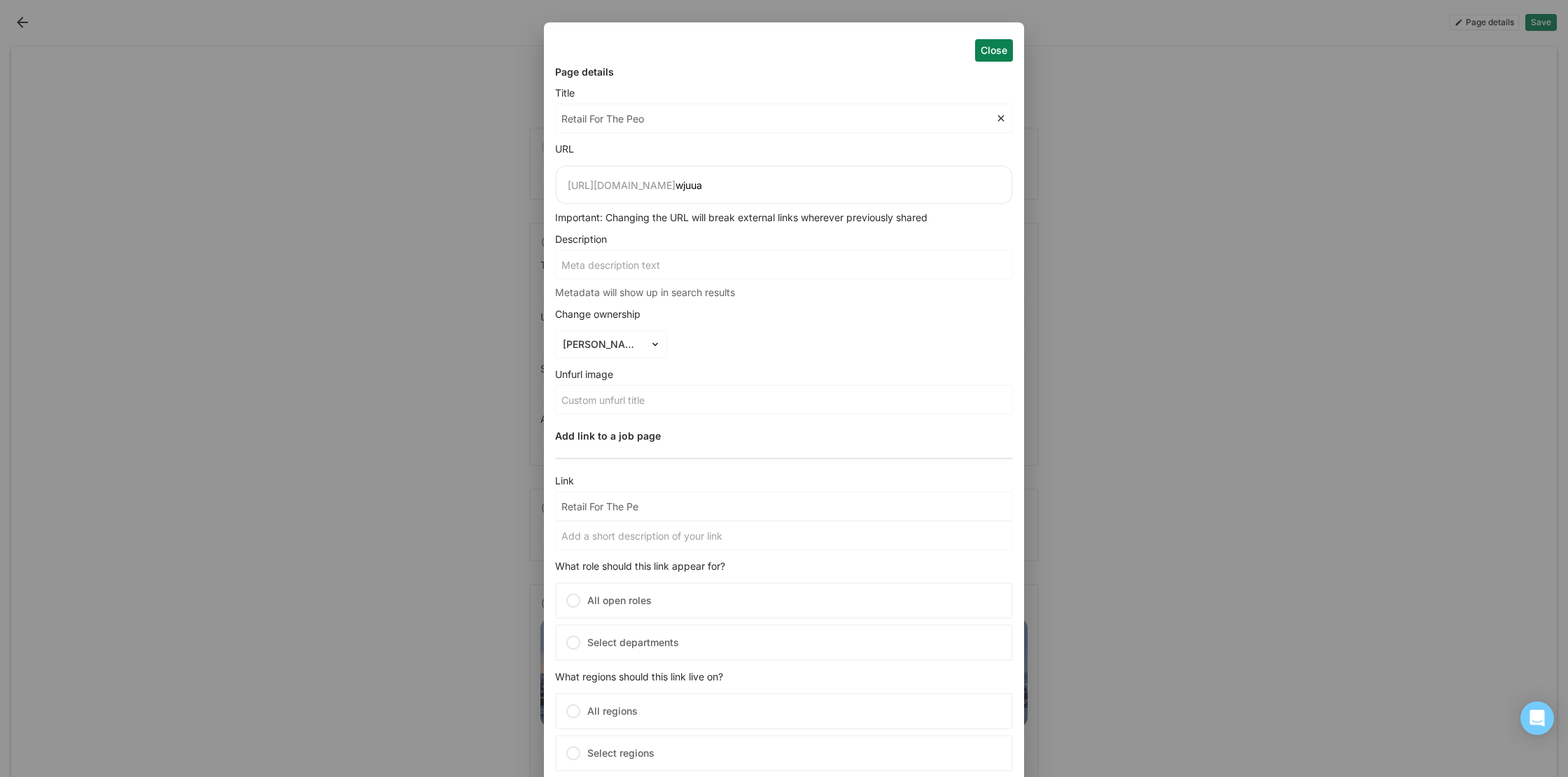
type input "Retail For The Peo"
type input "Retail For The Peop"
type input "Retail For The Peopl"
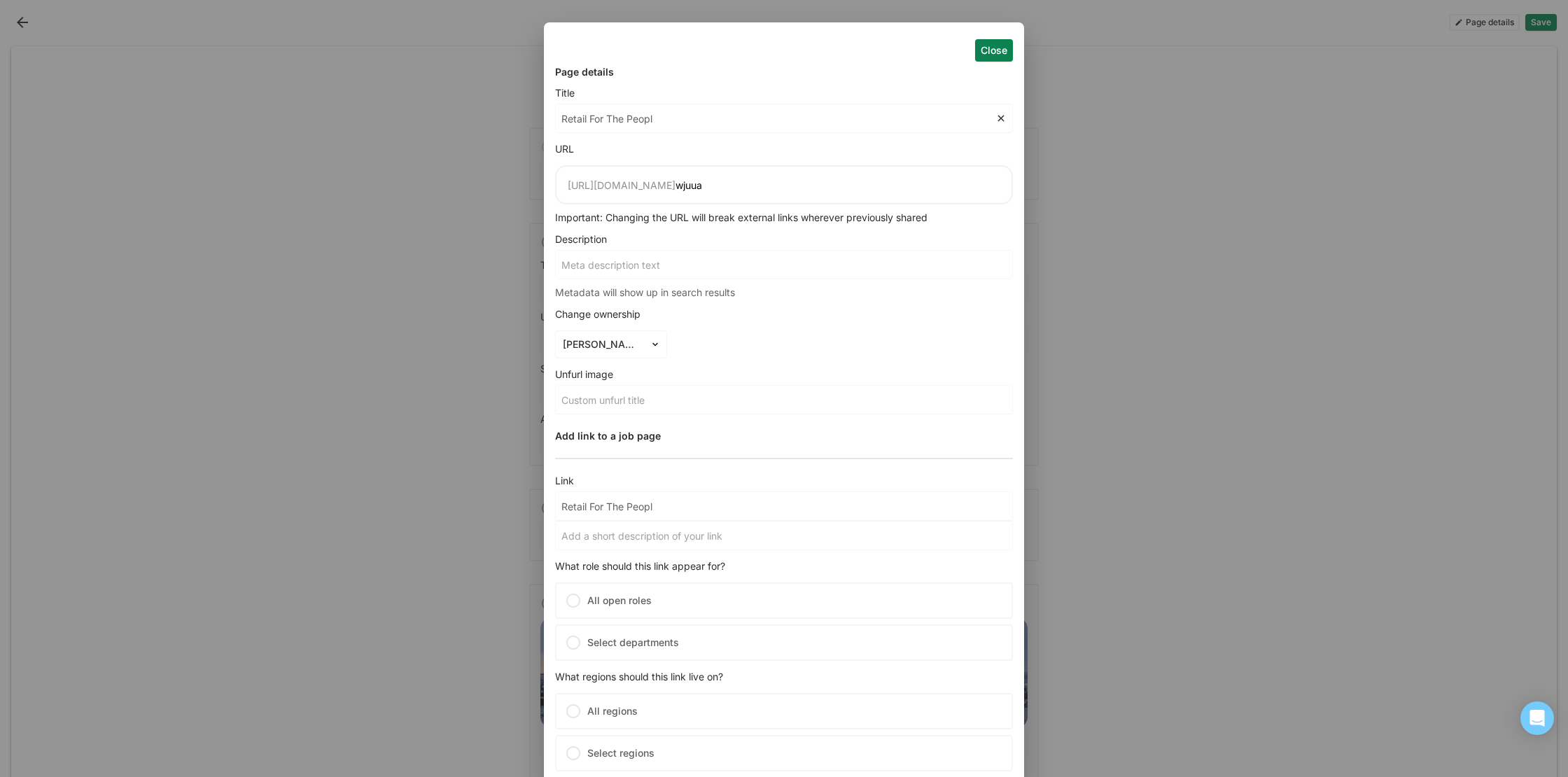
type input "Retail For The People"
type input "Retail For The People T"
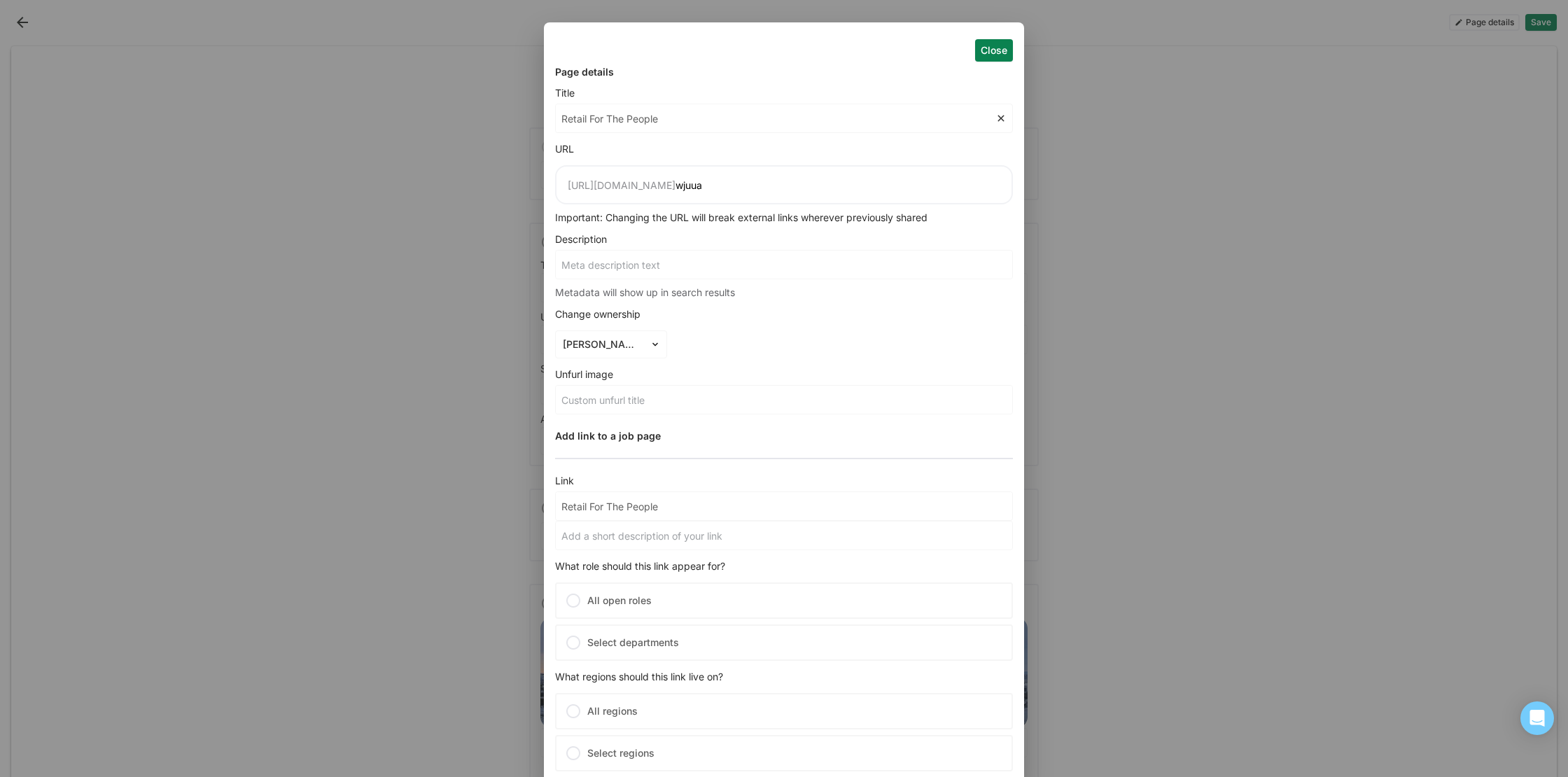
type input "Retail For The People T"
type input "Retail For The People Ta"
type input "Retail For The People Tal"
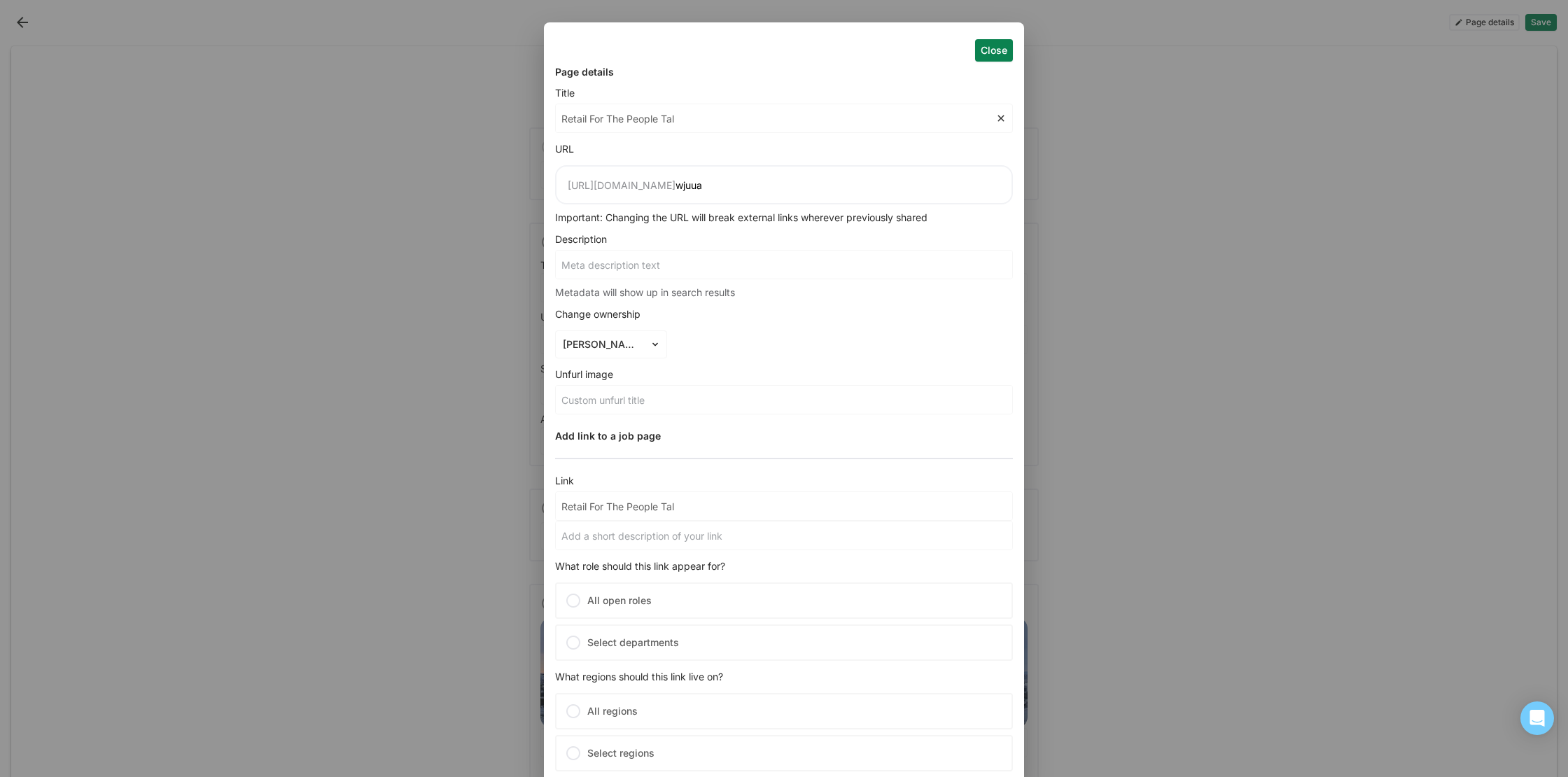
type input "Retail For The People Tale"
type input "Retail For The People Talen"
type input "Retail For The People Talent"
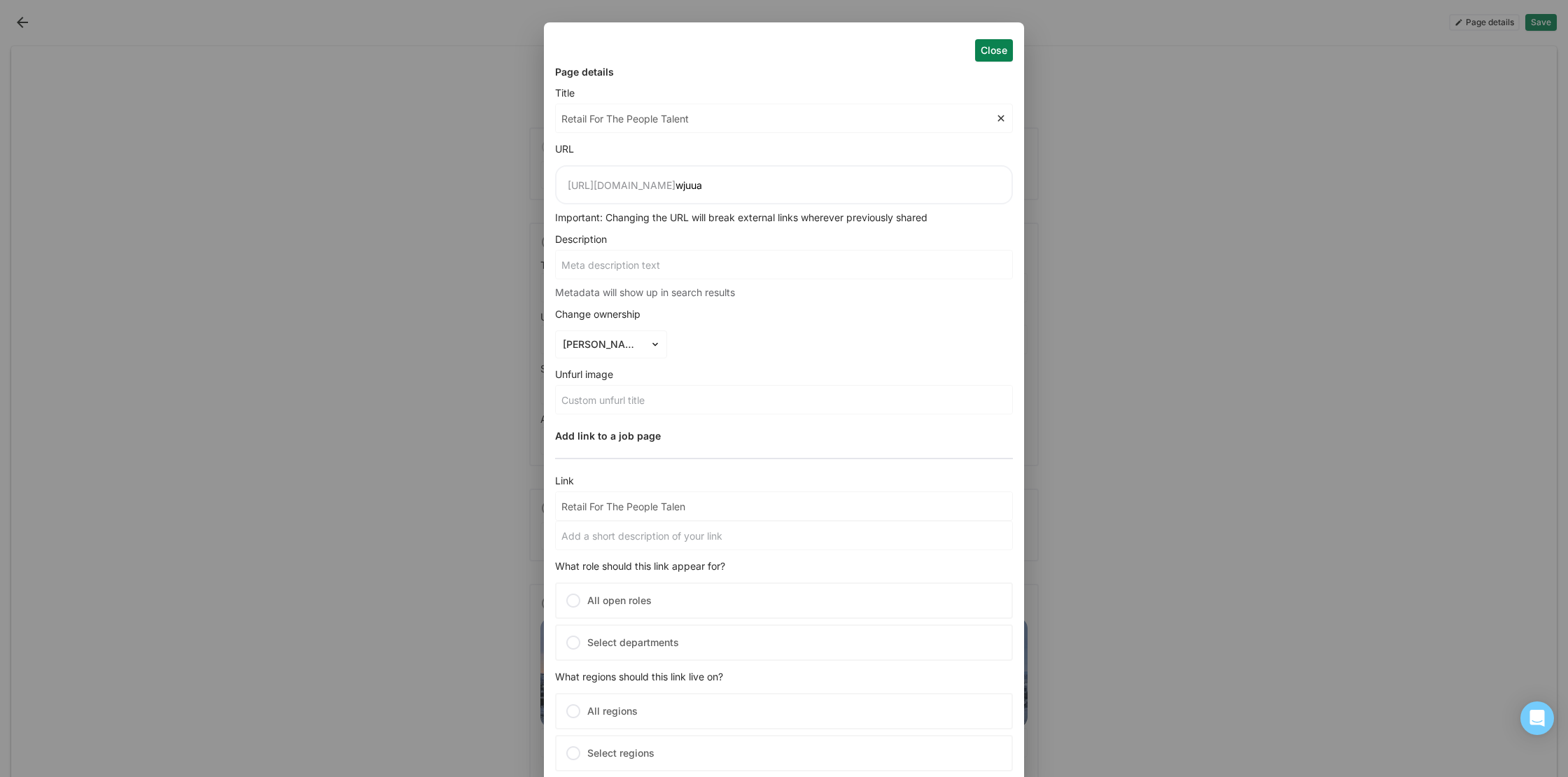
type input "Retail For The People Talent"
type input "Retail For The People Talent N"
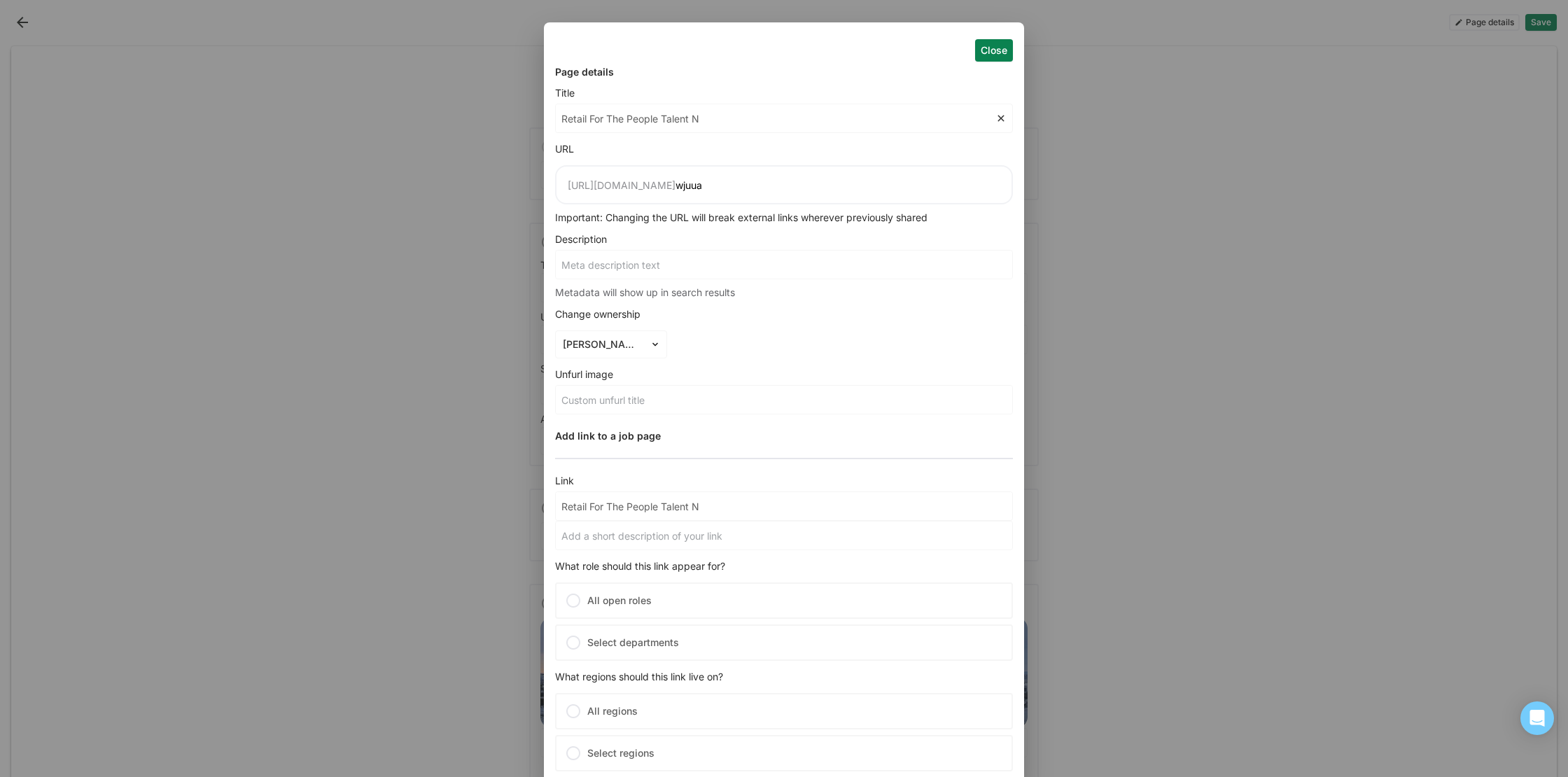
type input "Retail For The People Talent Ne"
type input "Retail For The People Talent Net"
type input "Retail For The People Talent Netw"
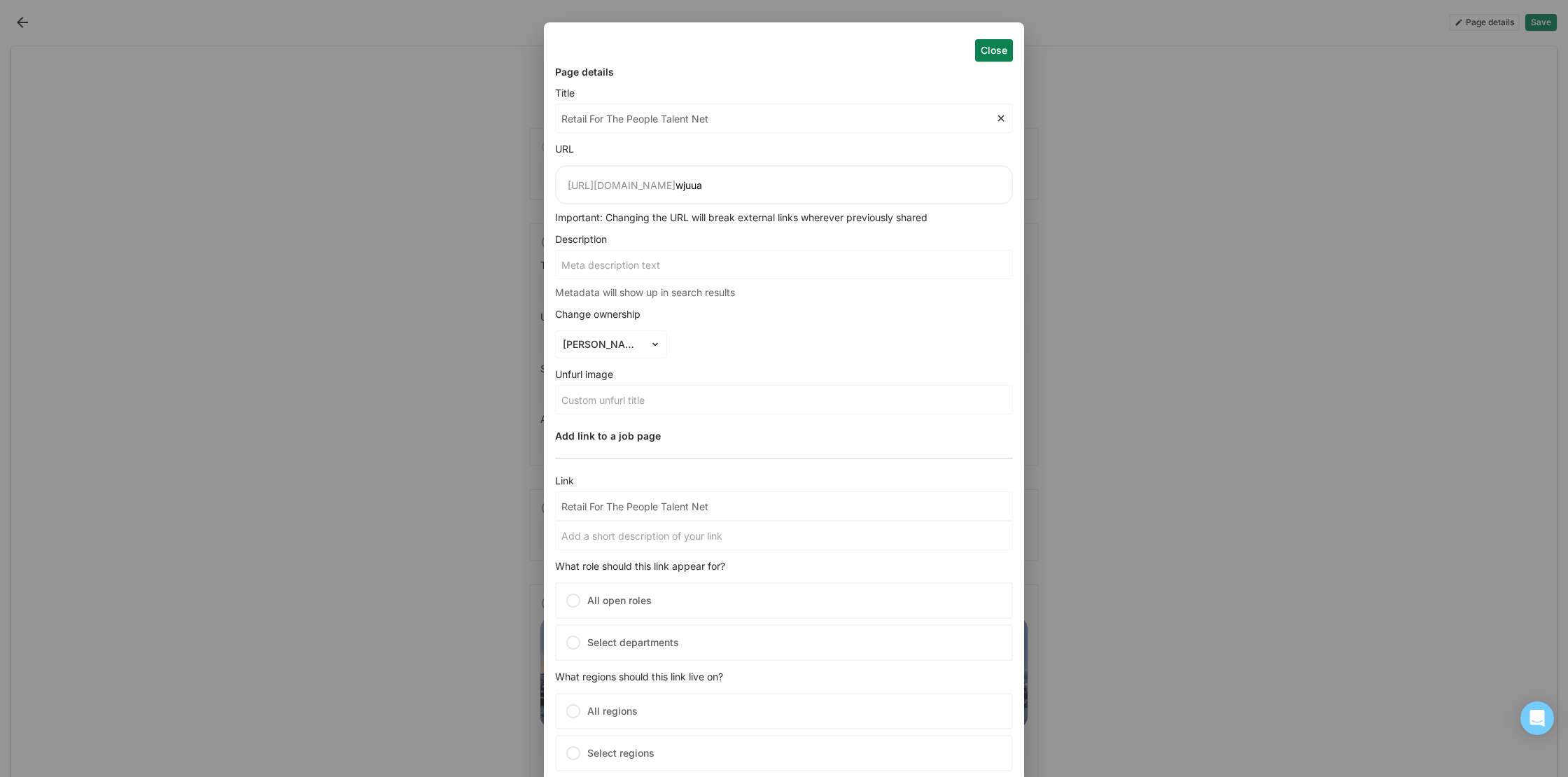
type input "Retail For The People Talent Netw"
type input "Retail For The People Talent Netwo"
type input "Retail For The People Talent Networ"
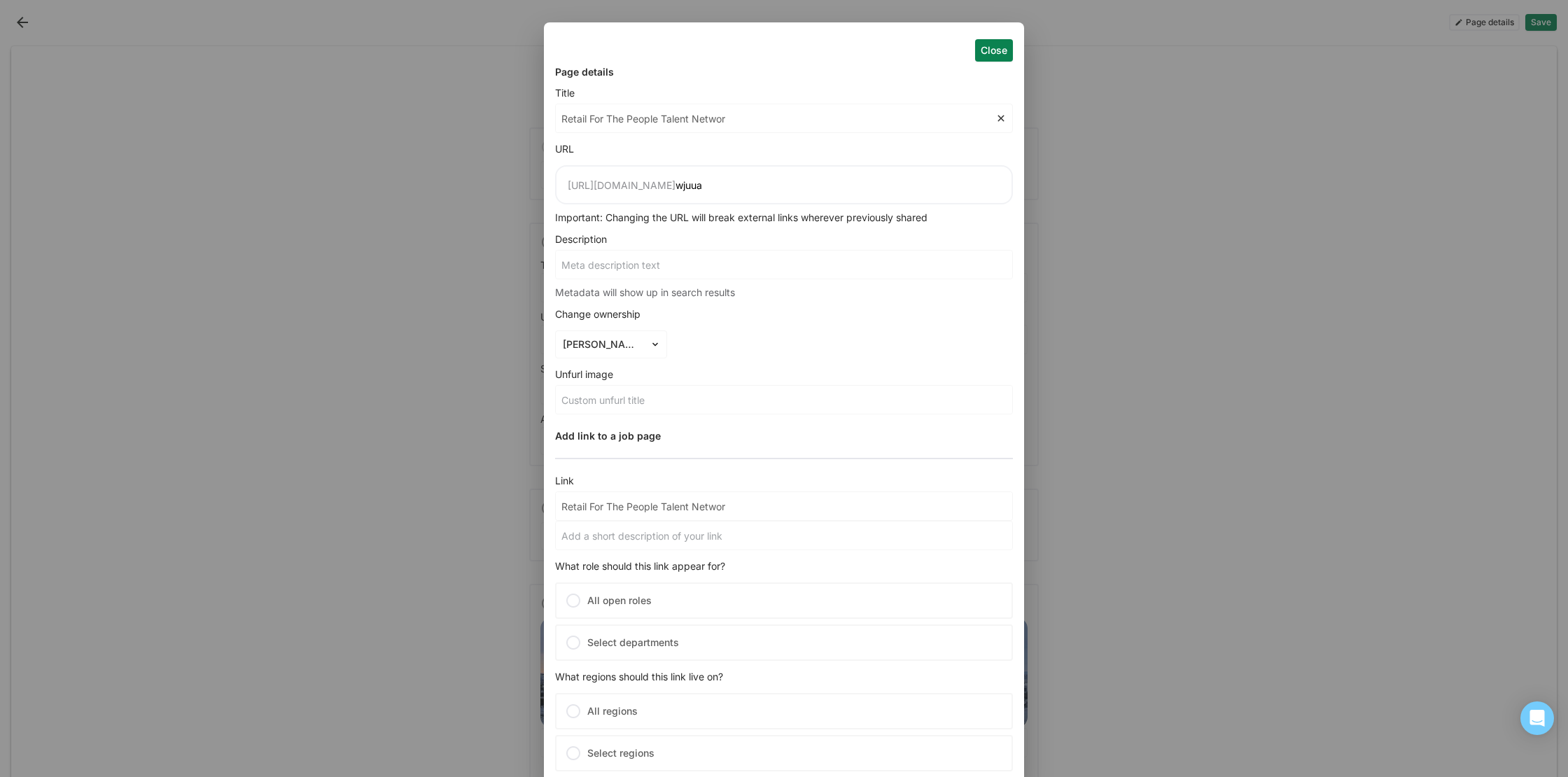
type input "Retail For The People Talent Network"
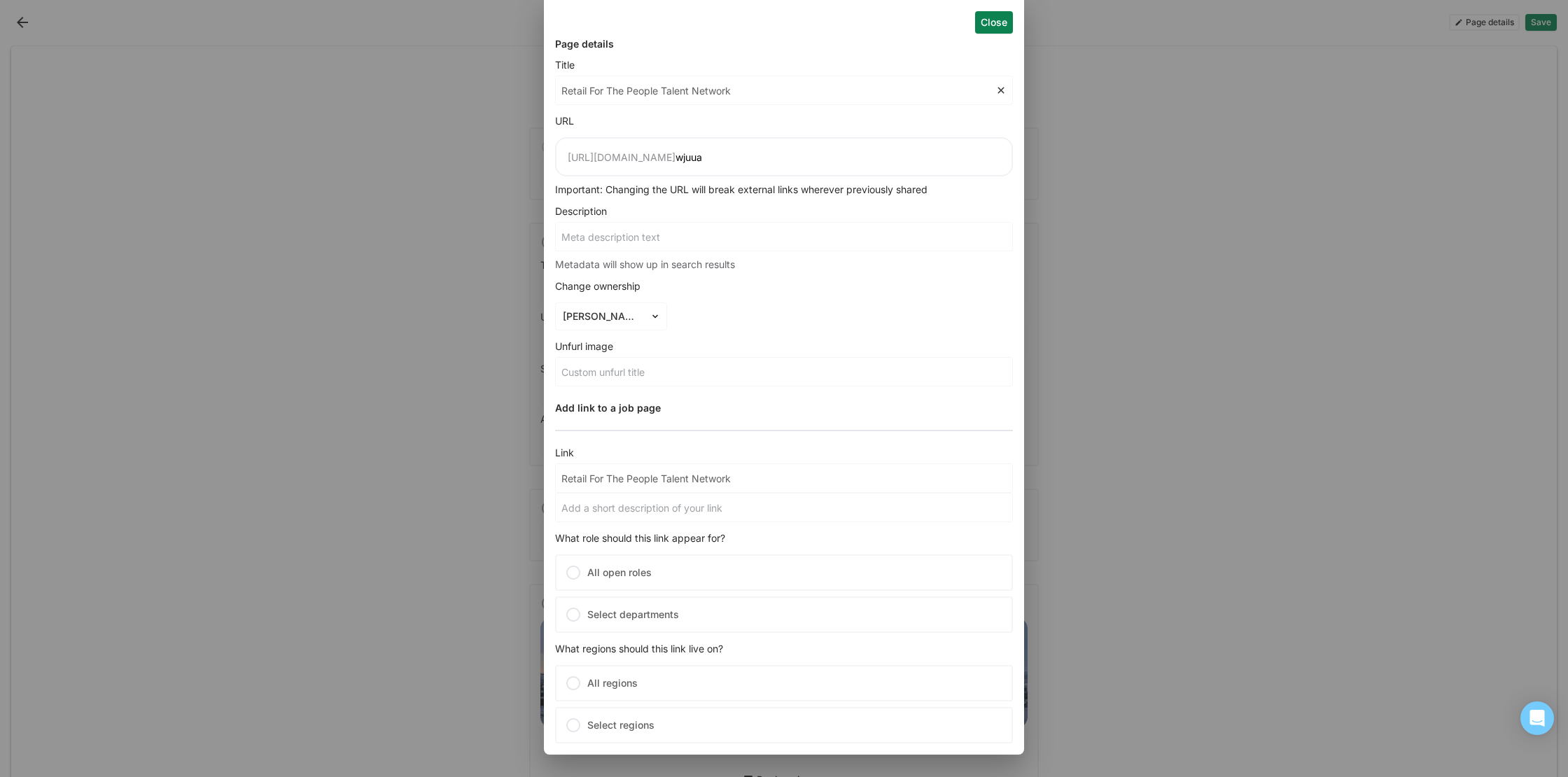
type input "Retail For The People Talent Network"
click at [760, 503] on input at bounding box center [784, 507] width 456 height 28
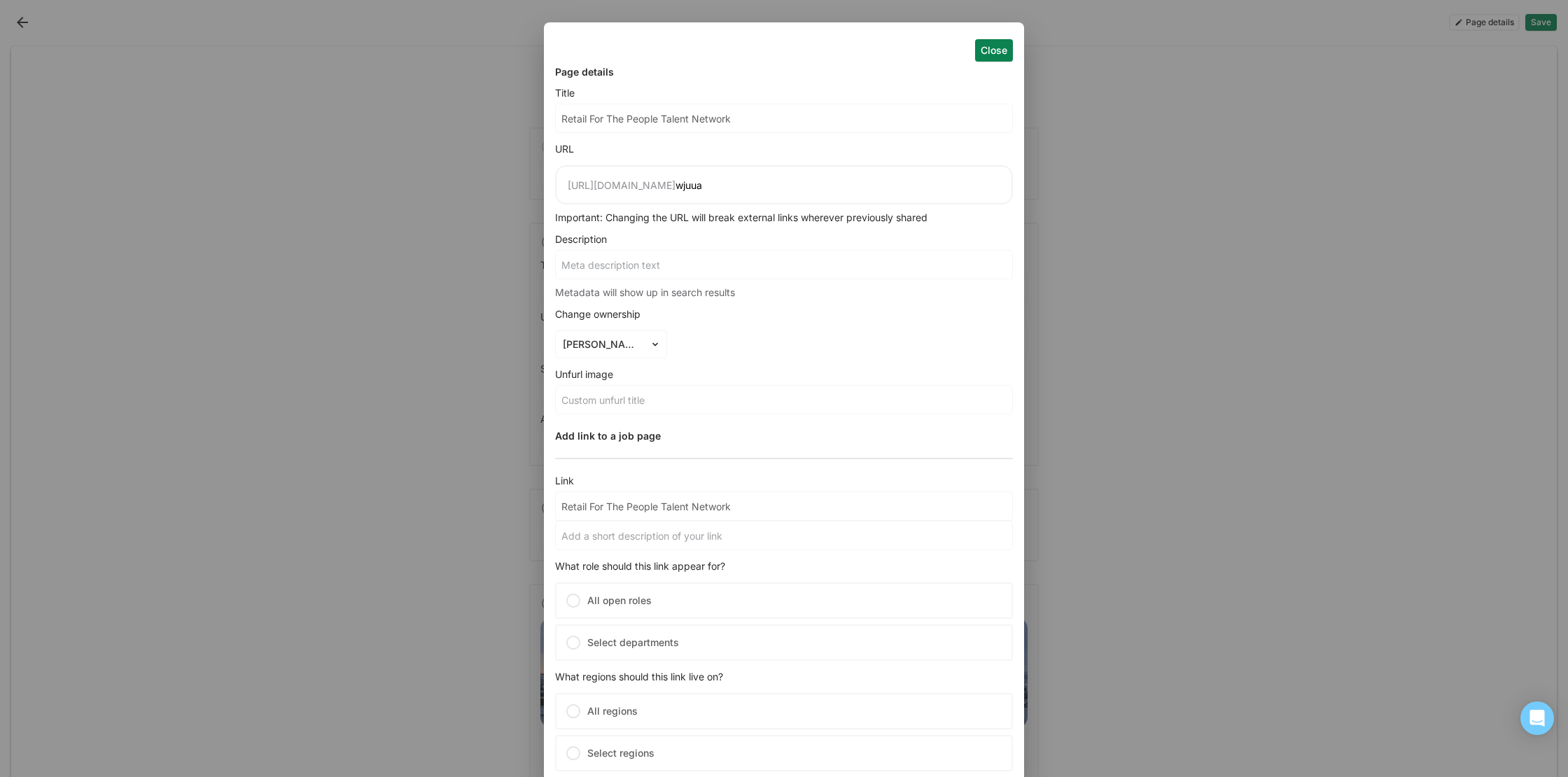
click at [985, 54] on button "Close" at bounding box center [993, 50] width 38 height 22
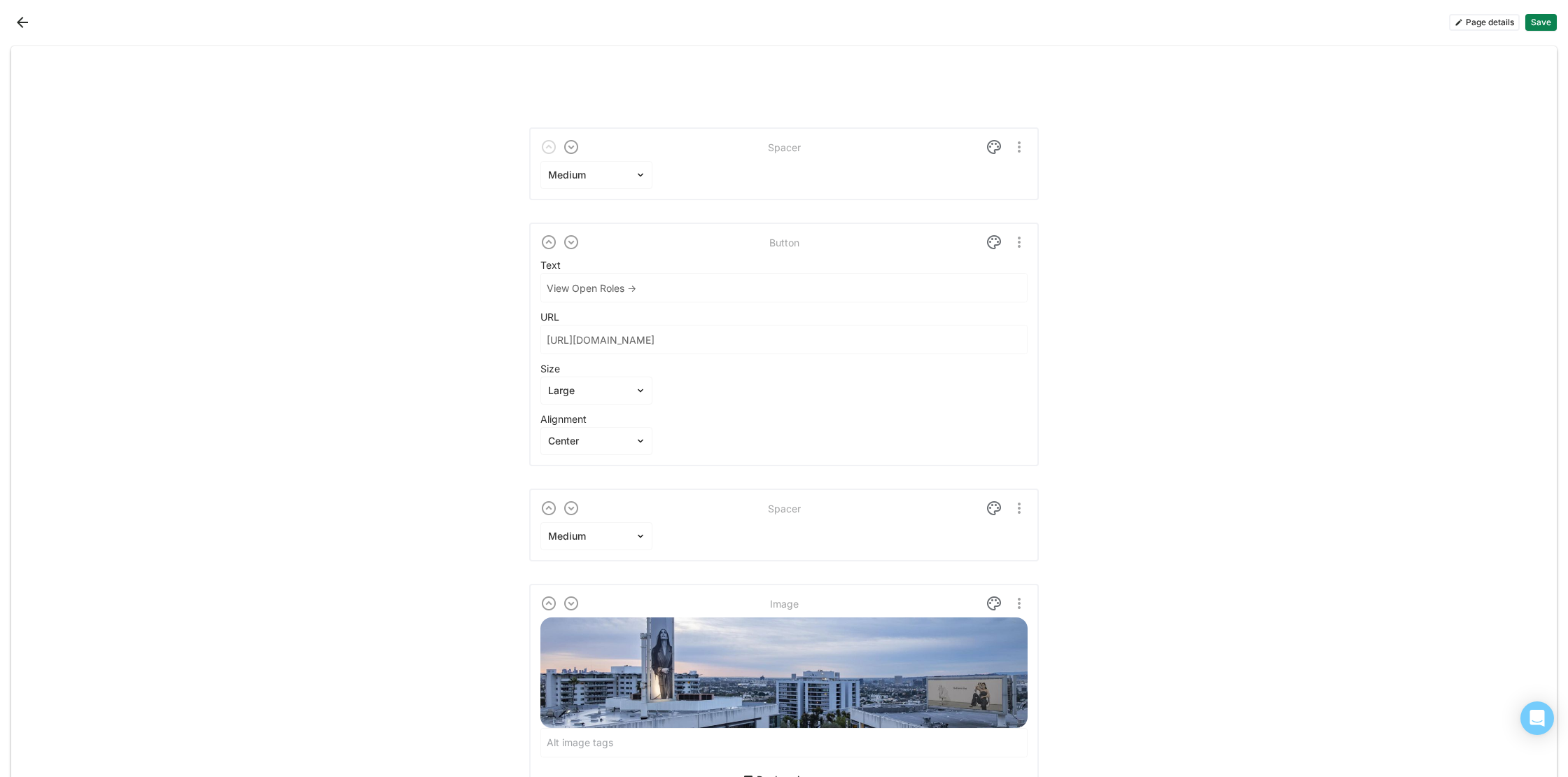
click at [1545, 21] on button "Save" at bounding box center [1541, 21] width 31 height 17
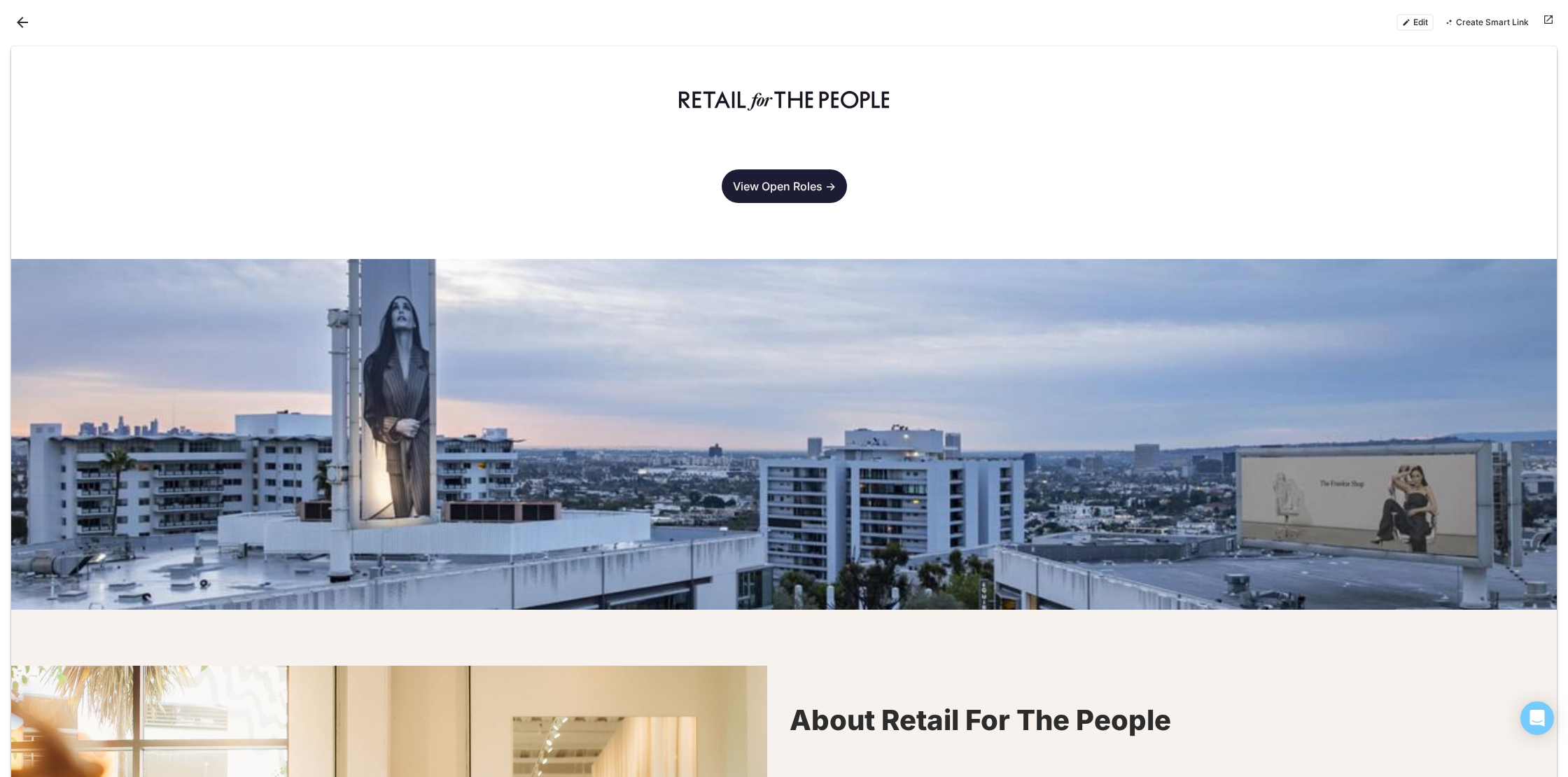
click at [19, 17] on button "Back" at bounding box center [22, 22] width 22 height 22
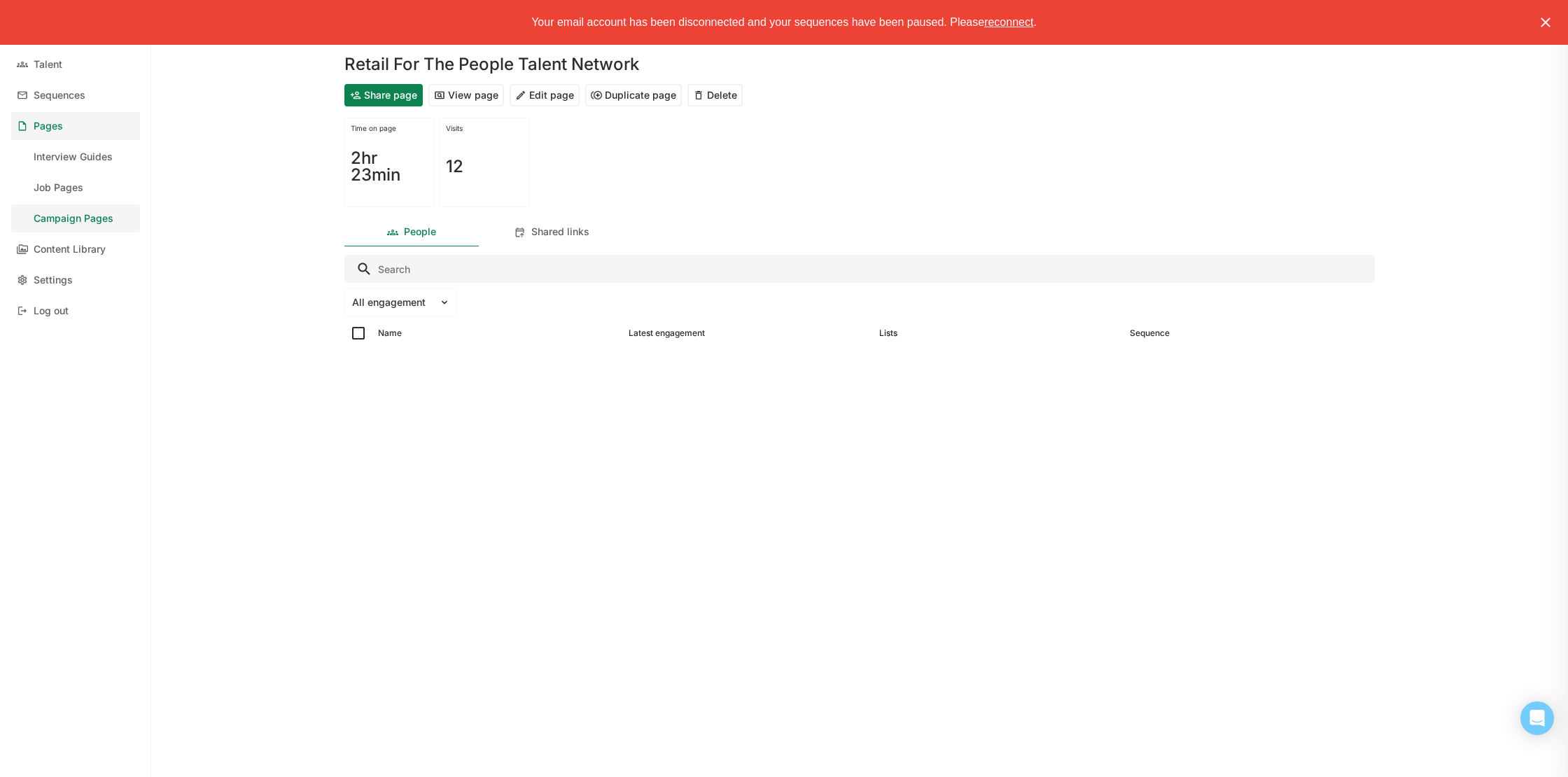
click at [74, 212] on link "Campaign Pages" at bounding box center [76, 218] width 129 height 28
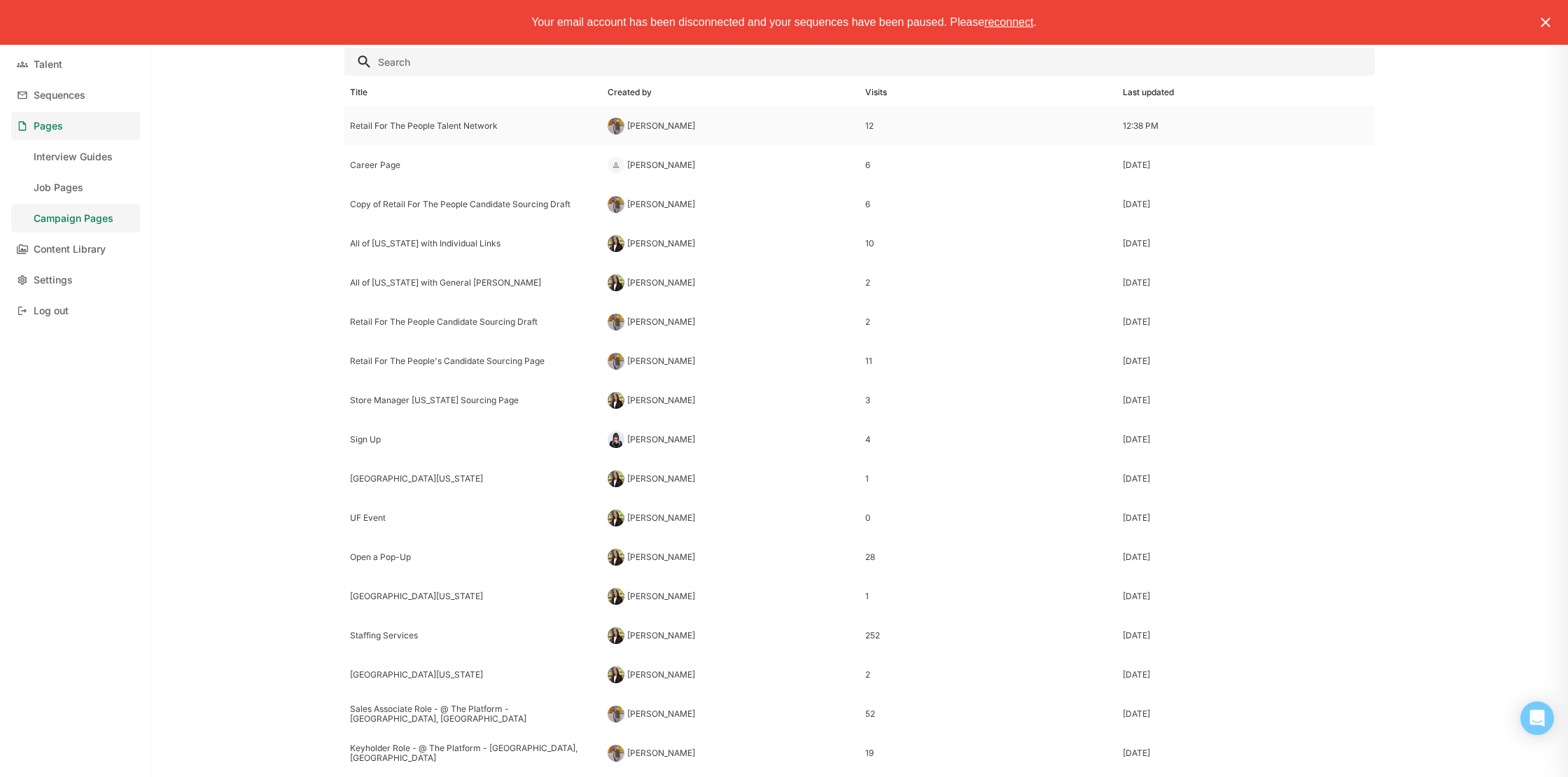
click at [468, 130] on div "Retail For The People Talent Network" at bounding box center [473, 126] width 247 height 10
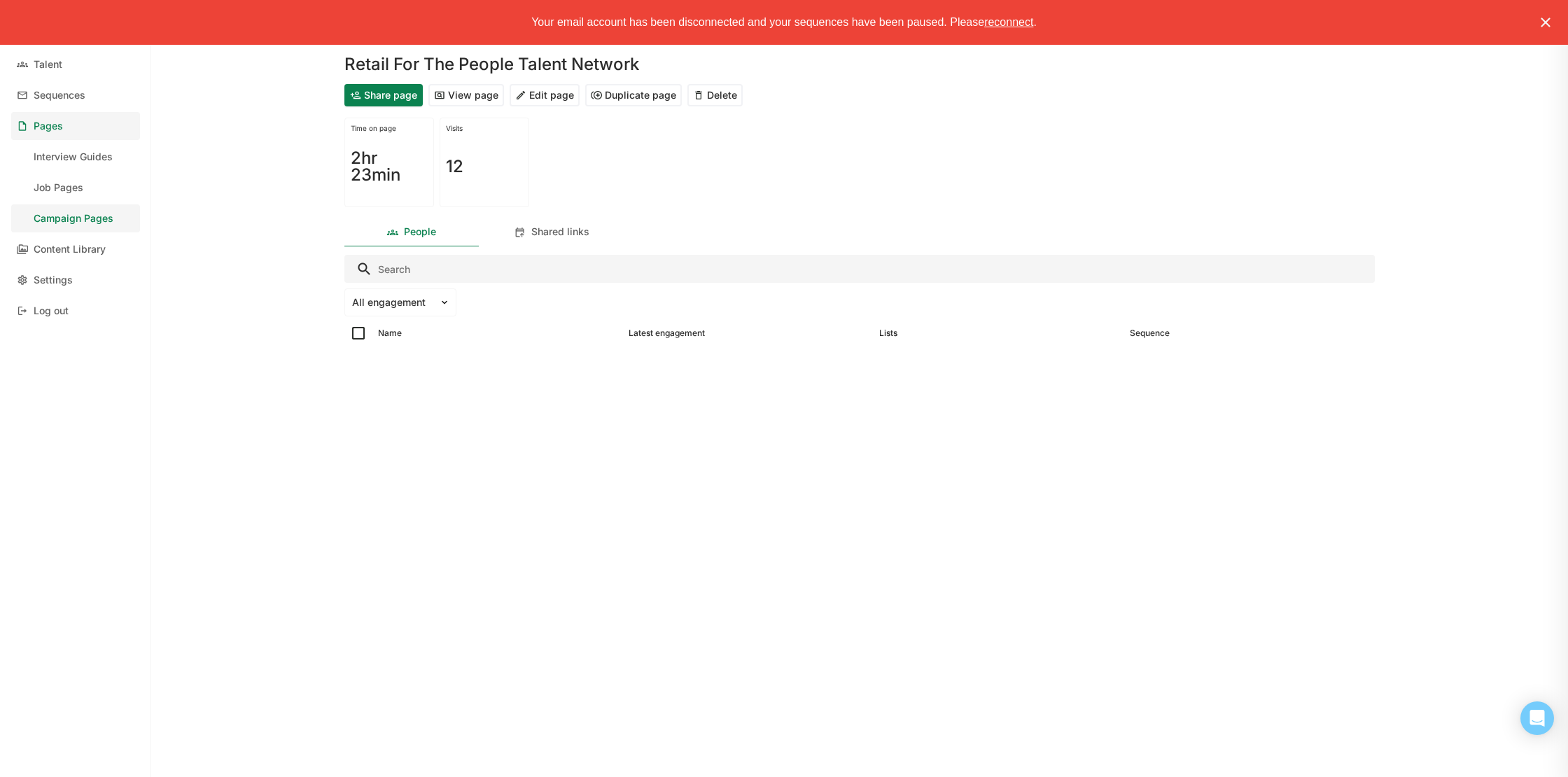
click at [462, 91] on button "View page" at bounding box center [466, 94] width 76 height 22
